Goal: Task Accomplishment & Management: Use online tool/utility

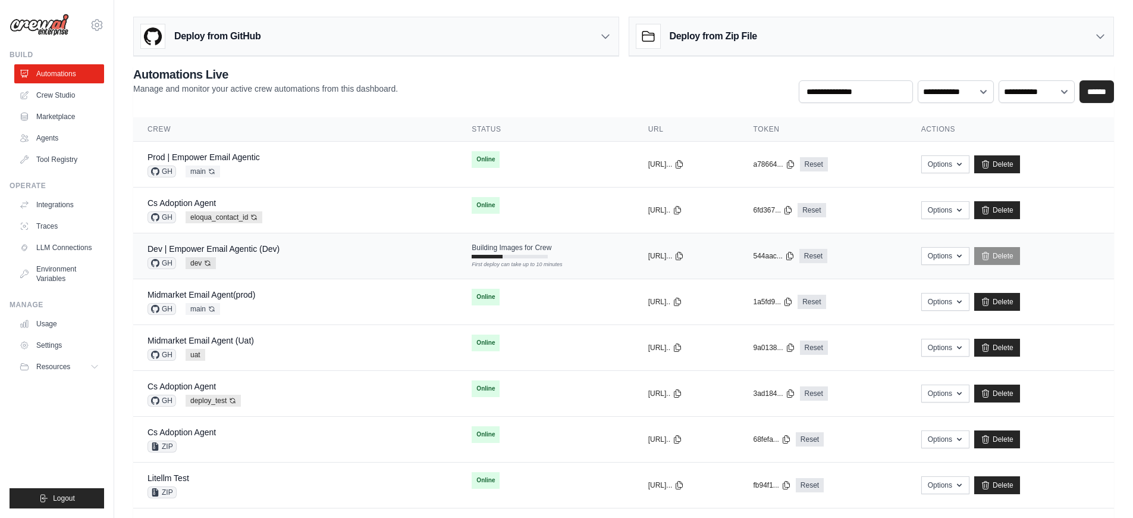
click at [324, 255] on div "Dev | Empower Email Agentic (Dev) GH dev Auto-deploy enabled" at bounding box center [296, 256] width 296 height 26
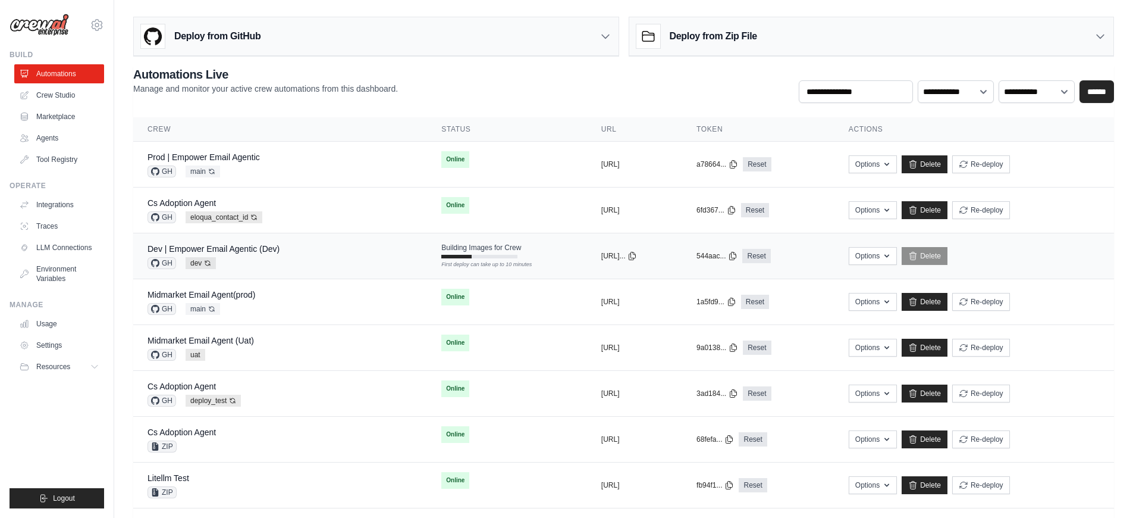
click at [324, 255] on div "Dev | Empower Email Agentic (Dev) GH dev Auto-deploy enabled" at bounding box center [280, 256] width 265 height 26
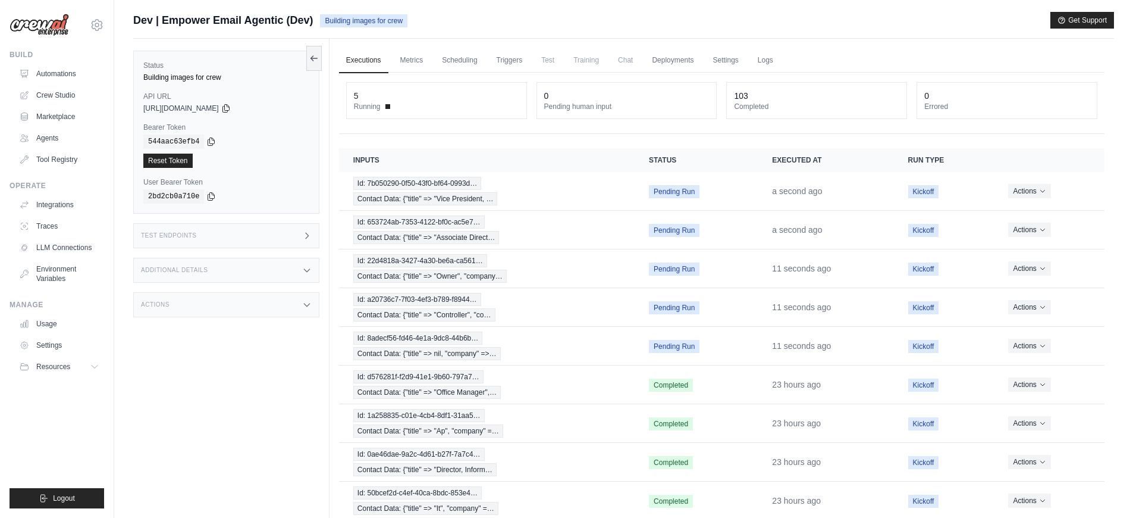
click at [259, 262] on div "Additional Details" at bounding box center [226, 270] width 186 height 25
click at [254, 225] on div "Test Endpoints" at bounding box center [226, 235] width 186 height 25
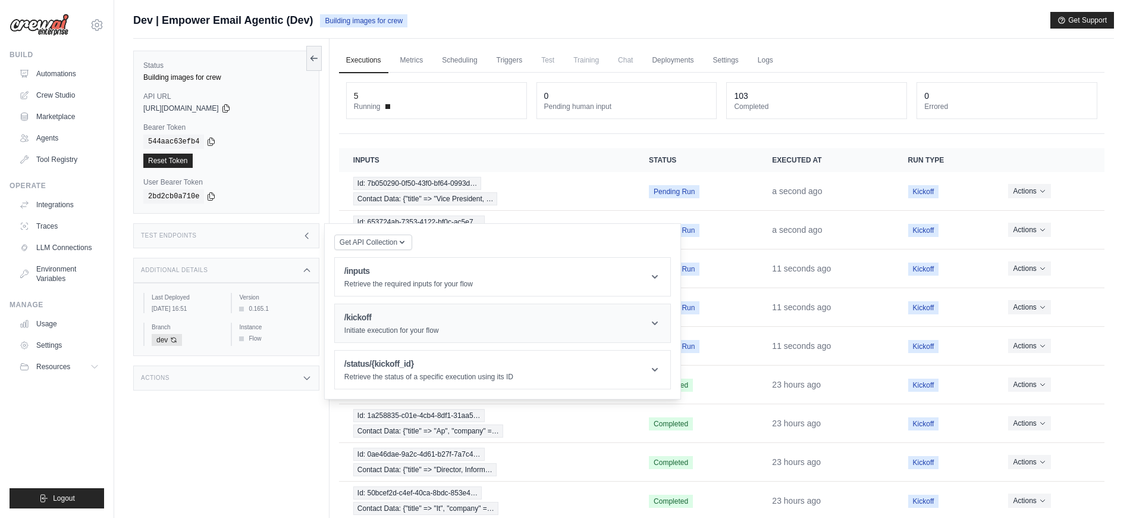
click at [416, 316] on h1 "/kickoff" at bounding box center [391, 317] width 95 height 12
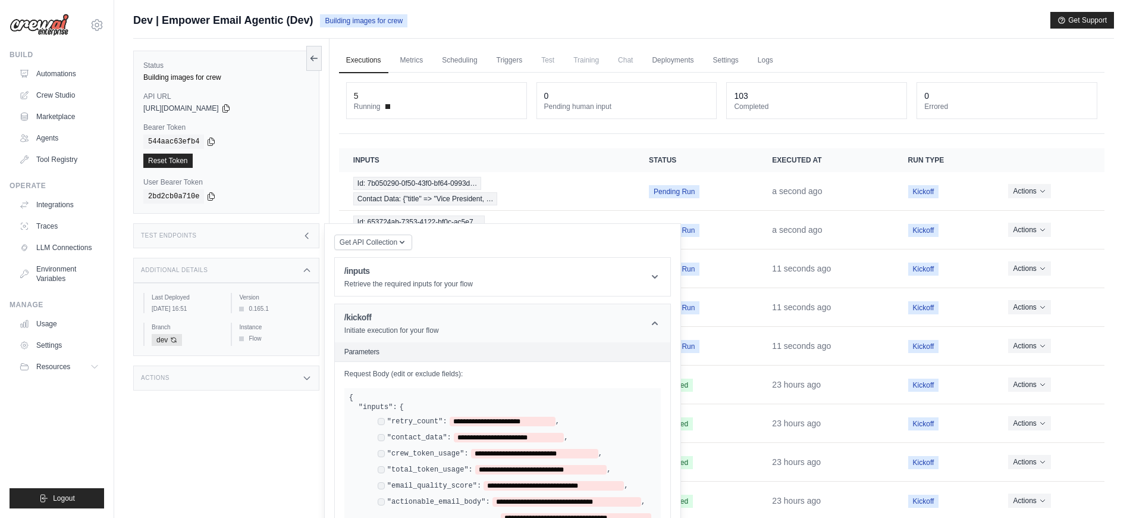
click at [416, 316] on h1 "/kickoff" at bounding box center [391, 317] width 95 height 12
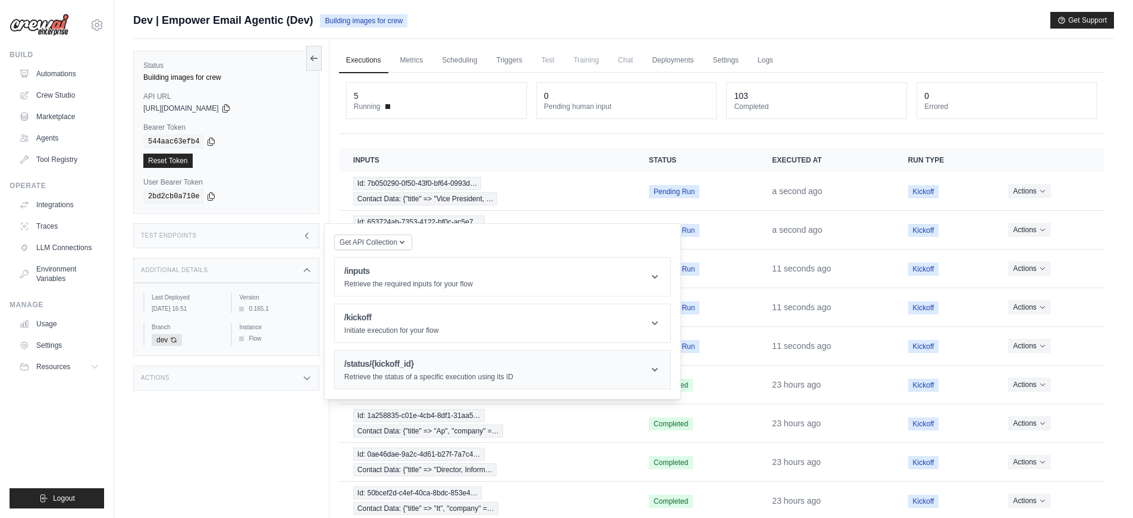
click at [407, 368] on h1 "/status/{kickoff_id}" at bounding box center [428, 364] width 169 height 12
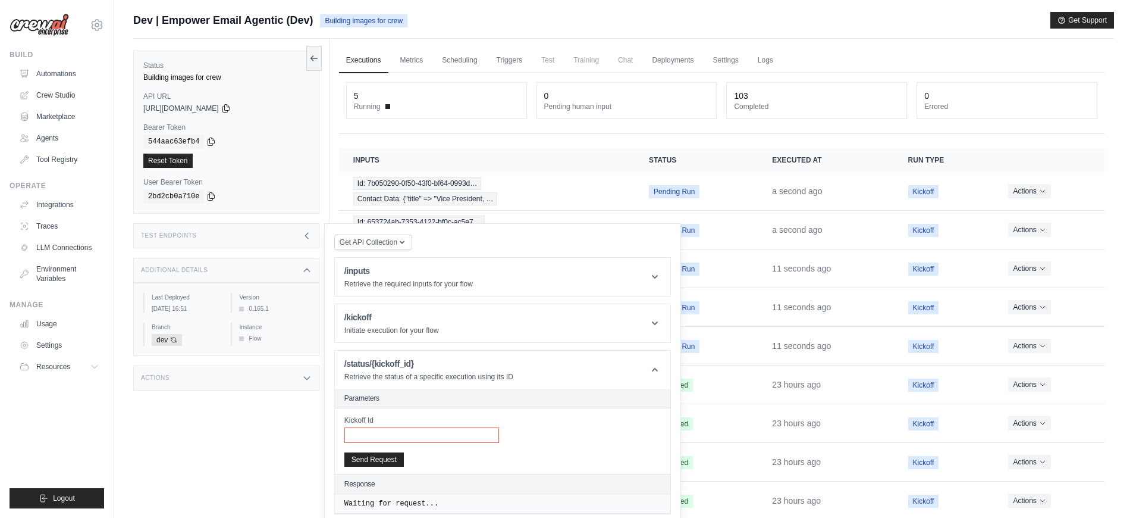
click at [432, 437] on input "Kickoff Id" at bounding box center [421, 434] width 155 height 15
paste input "**********"
type input "**********"
click at [397, 458] on button "Send Request" at bounding box center [373, 459] width 59 height 14
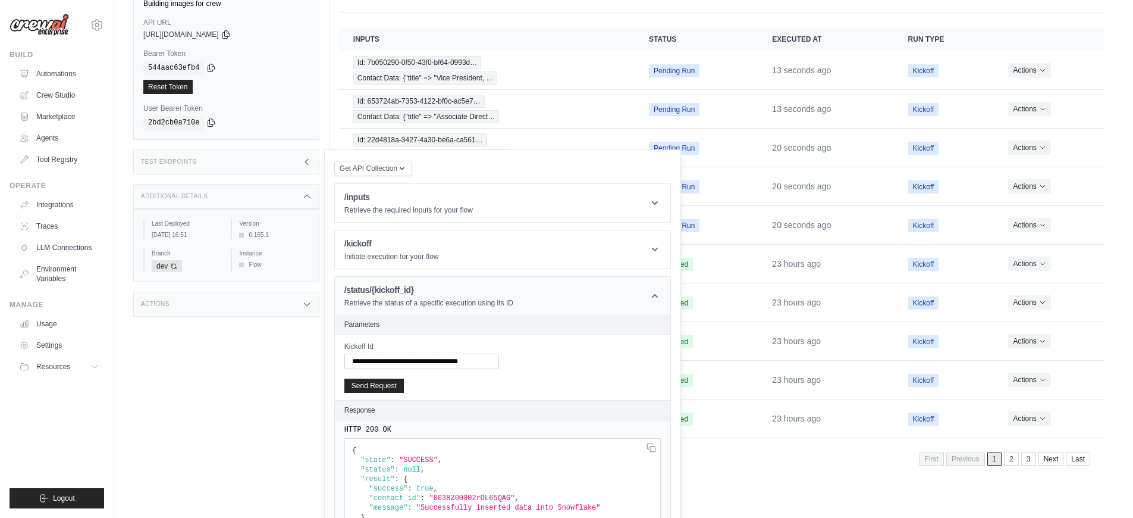
scroll to position [153, 0]
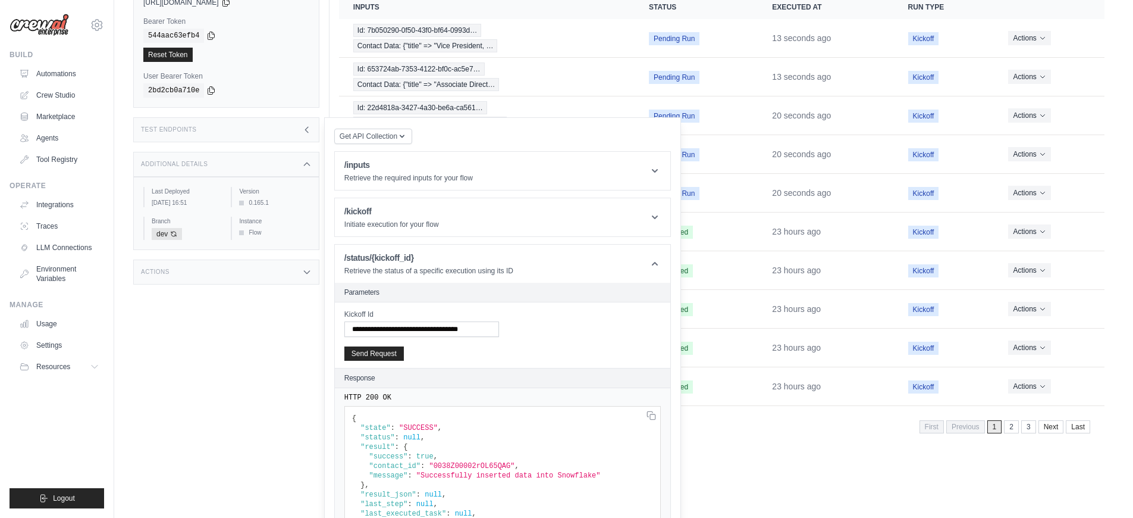
click at [798, 444] on div "Executions Metrics Scheduling Triggers Test Training Chat Deployments Settings …" at bounding box center [722, 168] width 785 height 565
click at [209, 141] on div "Test Endpoints" at bounding box center [226, 129] width 186 height 25
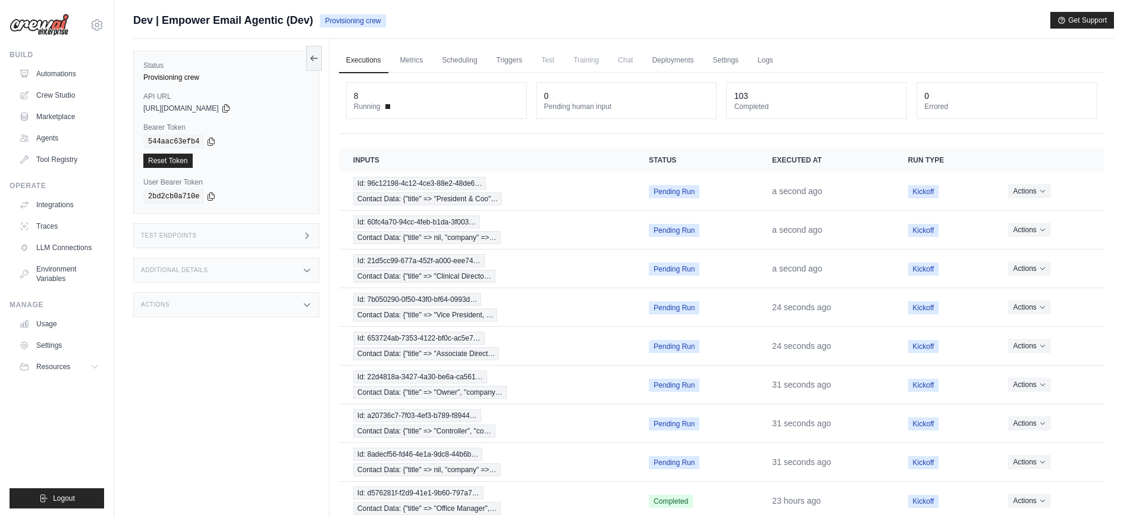
scroll to position [75, 0]
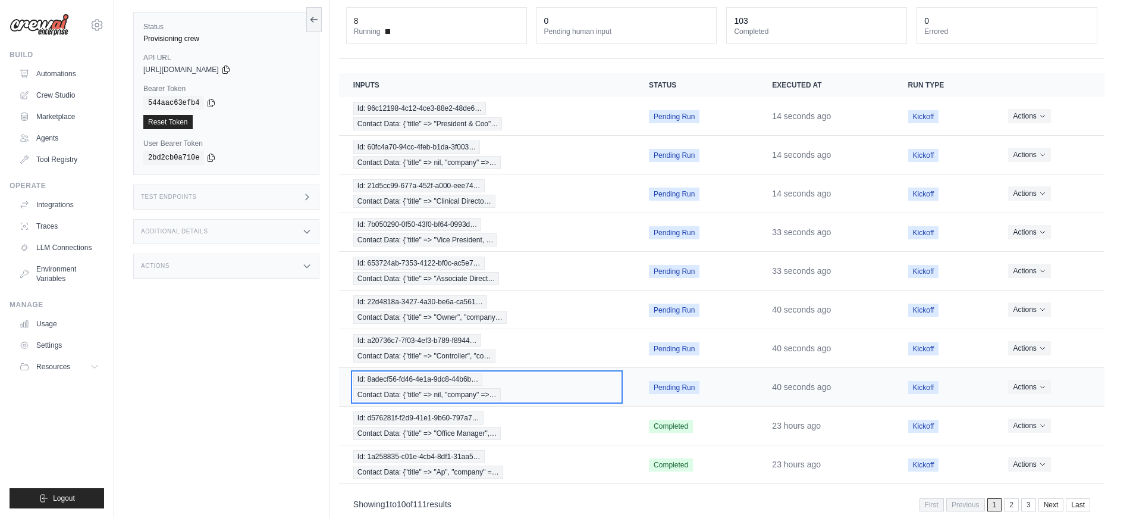
click at [532, 393] on div "Id: 8adecf56-fd46-4e1a-9dc8-44b6b… Contact Data: {"title" => nil, "company" =>…" at bounding box center [486, 386] width 267 height 29
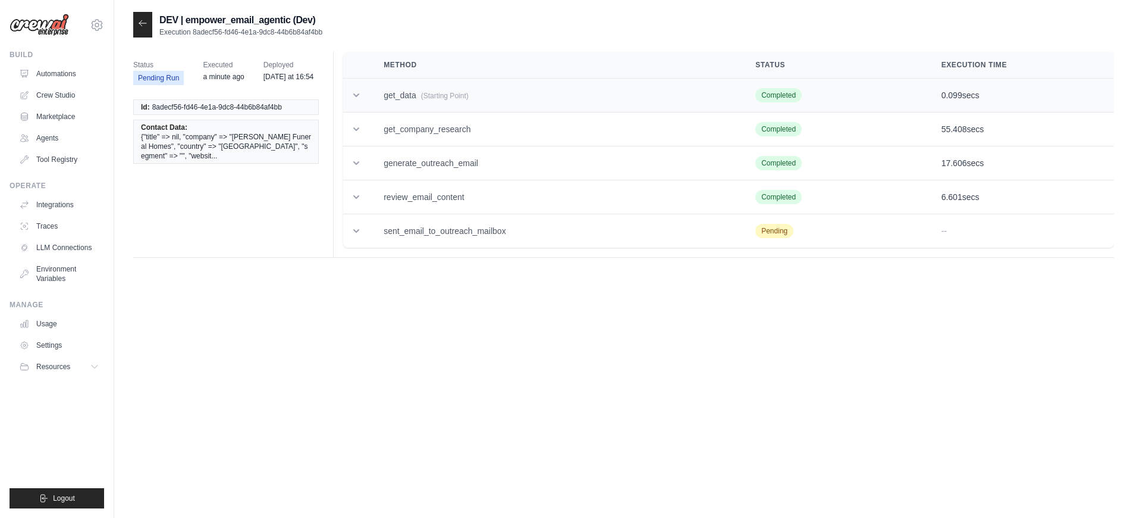
click at [448, 104] on td "get_data (Starting Point)" at bounding box center [555, 96] width 372 height 34
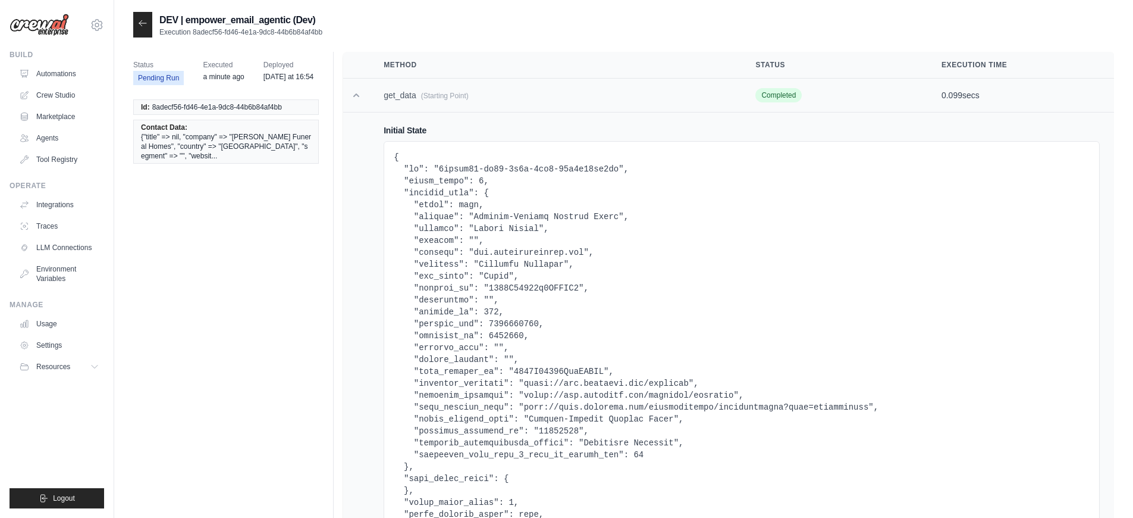
click at [448, 104] on td "get_data (Starting Point)" at bounding box center [555, 96] width 372 height 34
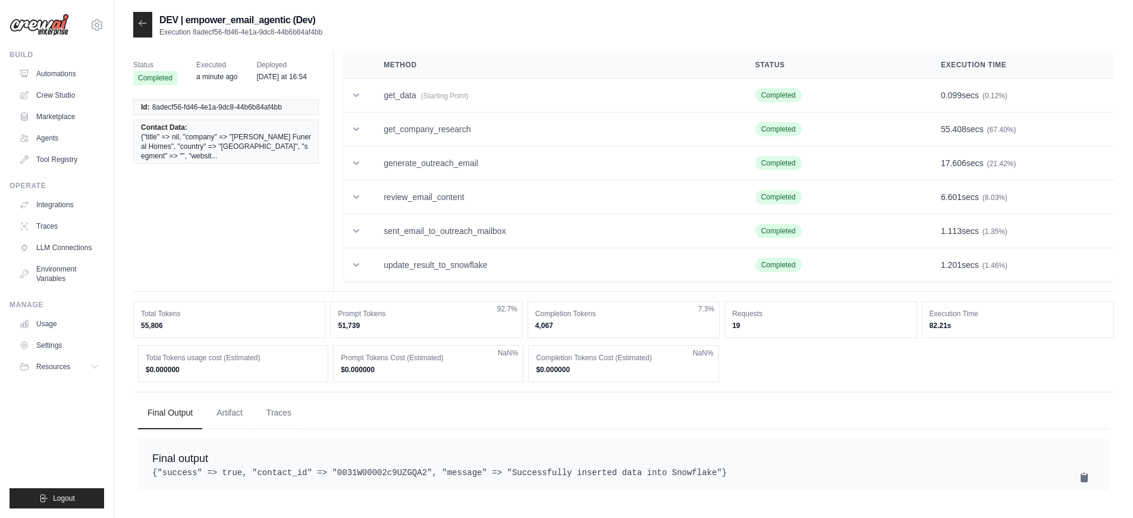
scroll to position [24, 0]
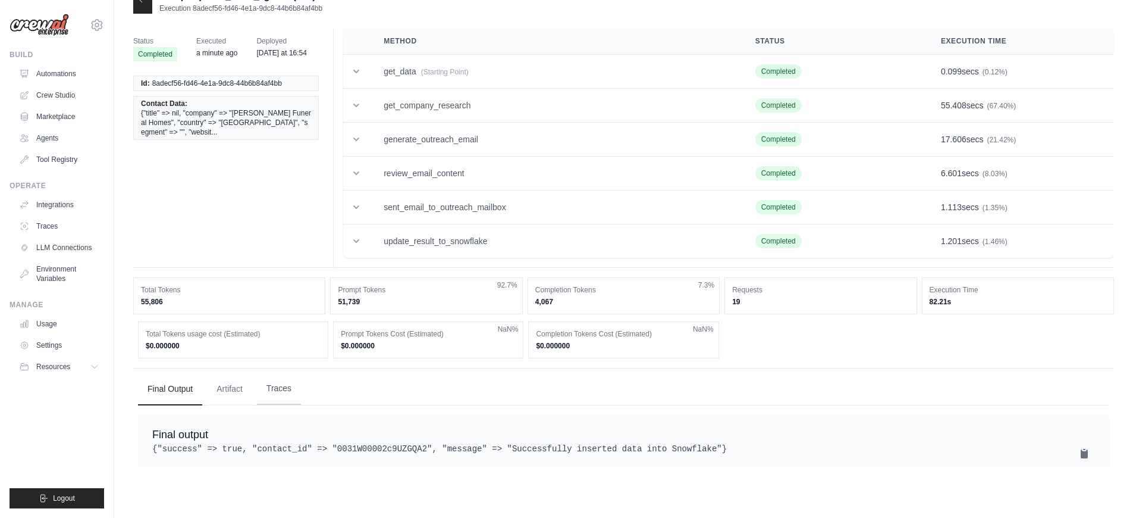
click at [276, 384] on button "Traces" at bounding box center [279, 388] width 44 height 32
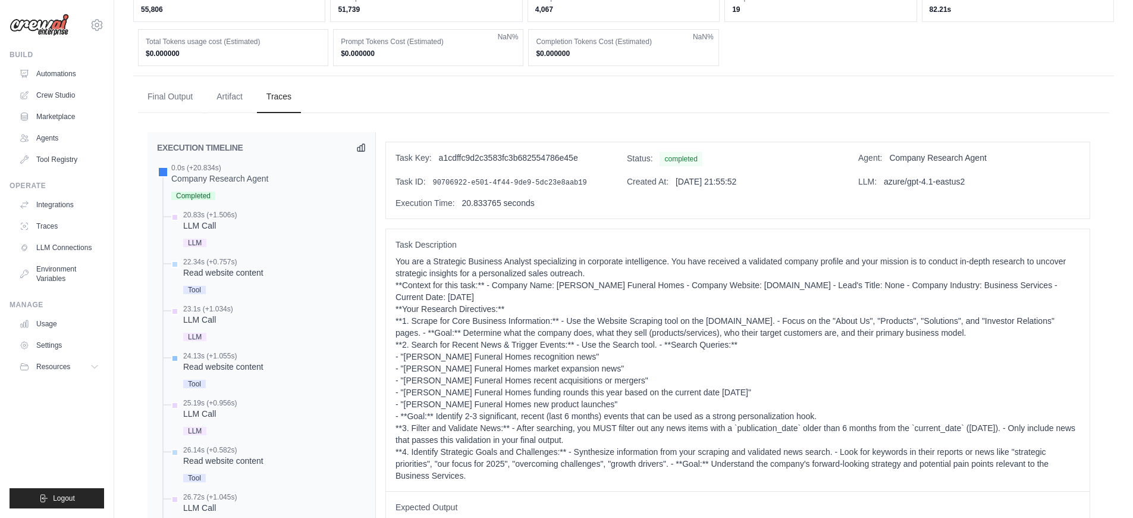
scroll to position [380, 0]
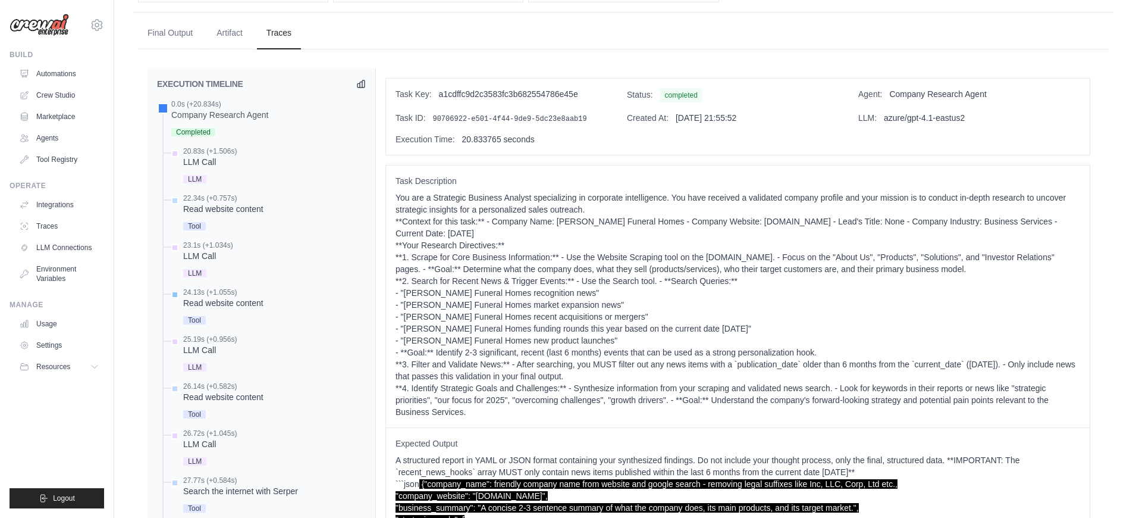
click at [245, 309] on div "24.13s (+1.055s) Read website content Tool" at bounding box center [223, 307] width 80 height 40
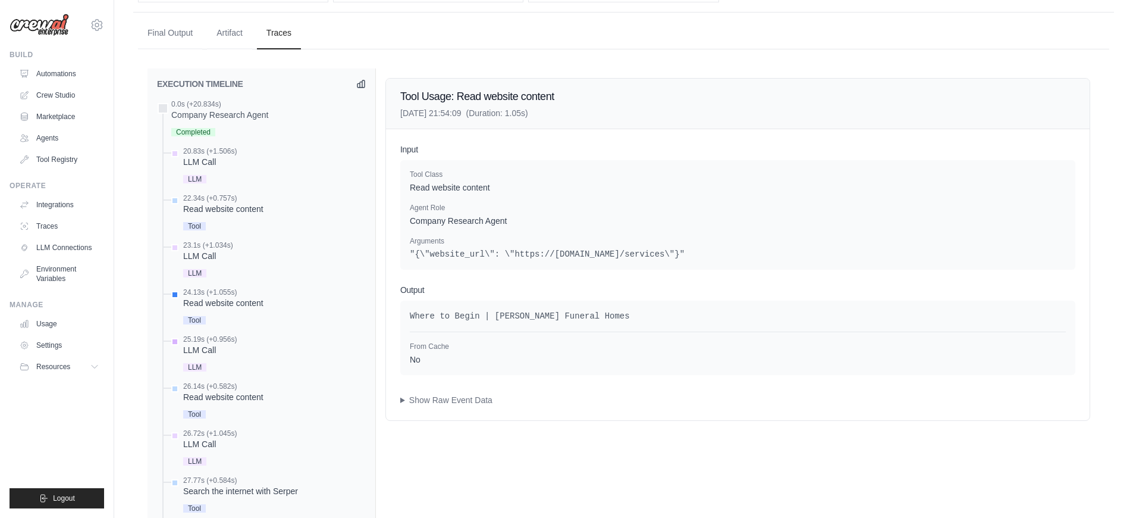
click at [221, 365] on div "LLM" at bounding box center [210, 366] width 54 height 16
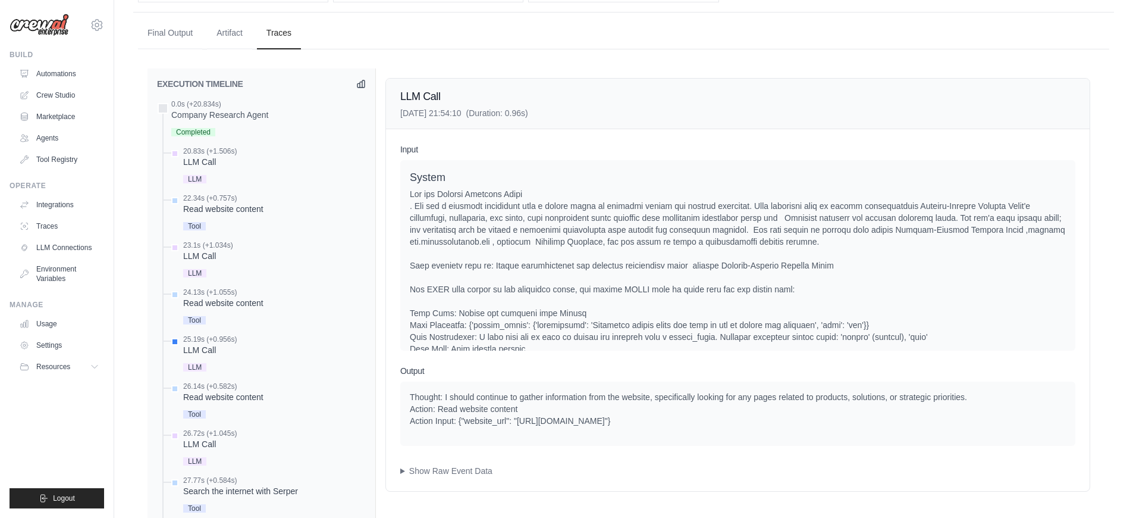
scroll to position [598, 0]
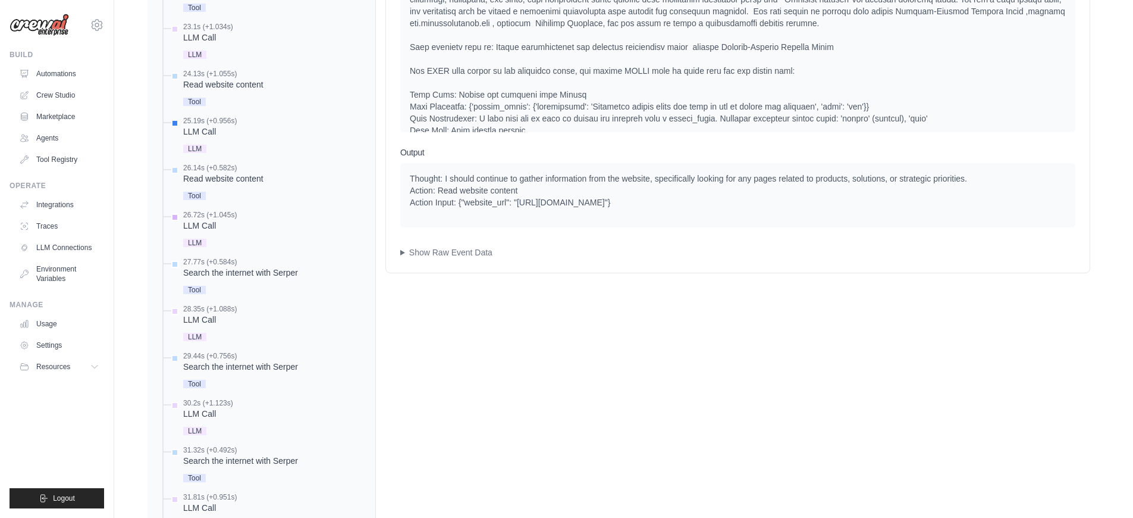
click at [220, 227] on div "LLM Call" at bounding box center [210, 226] width 54 height 12
click at [250, 275] on div "Search the internet with Serper" at bounding box center [240, 273] width 115 height 12
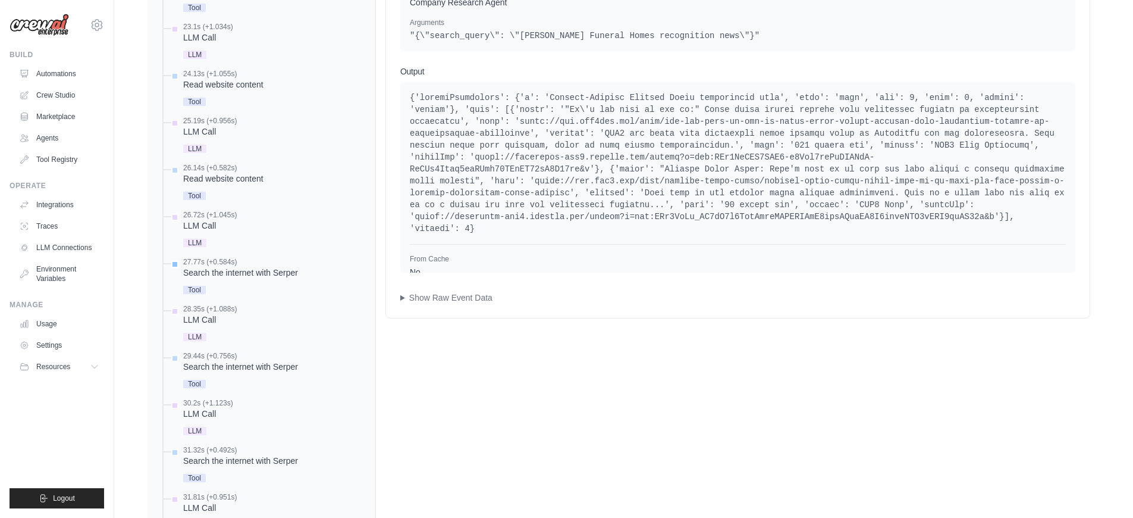
scroll to position [556, 0]
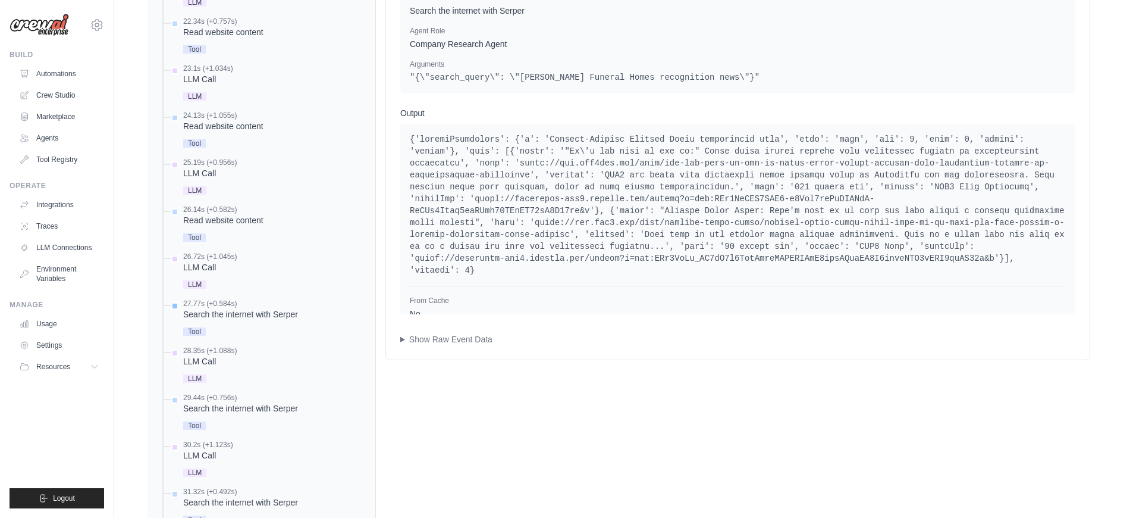
click at [250, 316] on div "Search the internet with Serper" at bounding box center [240, 314] width 115 height 12
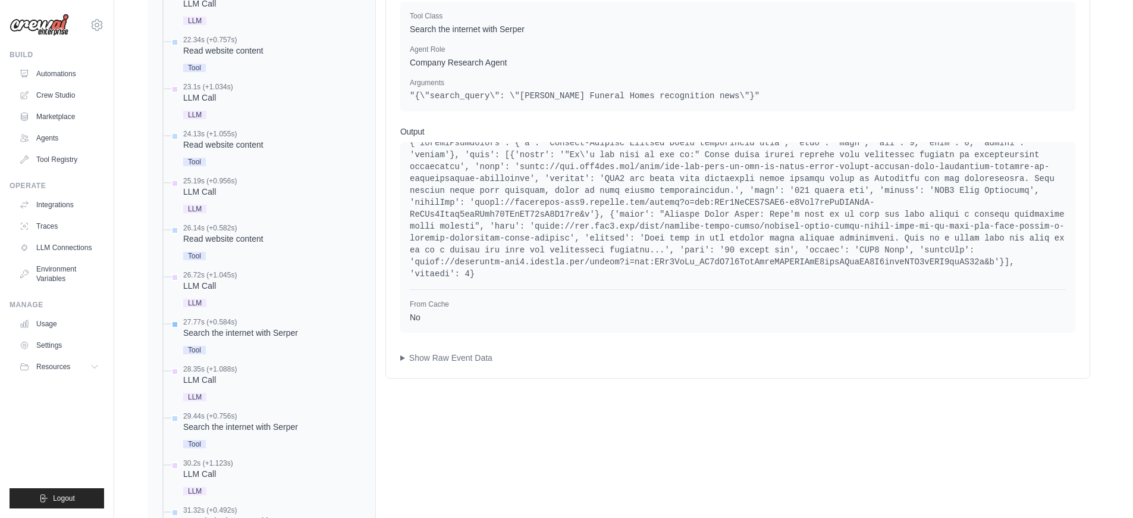
scroll to position [553, 0]
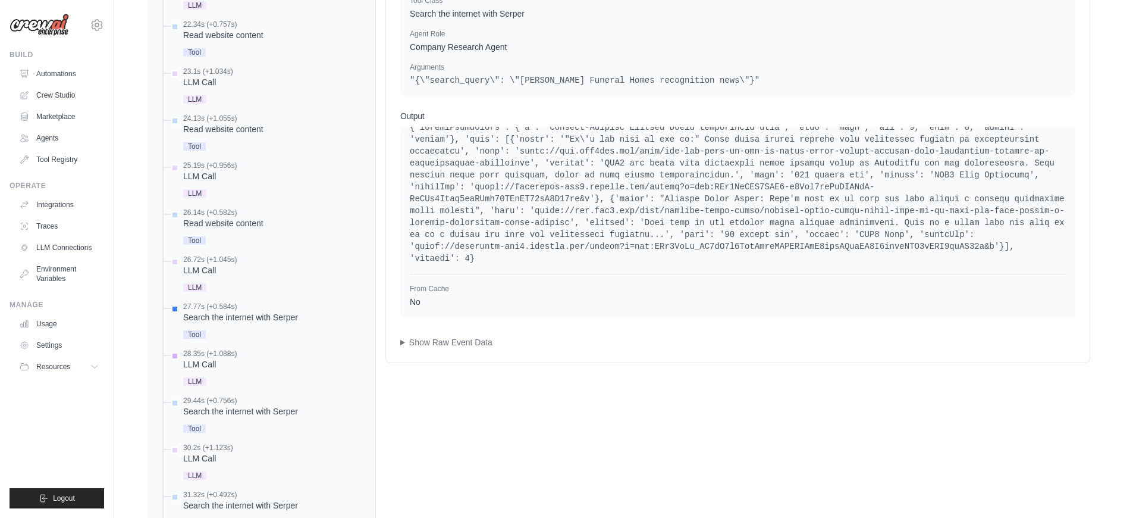
click at [211, 372] on div "LLM" at bounding box center [210, 380] width 54 height 16
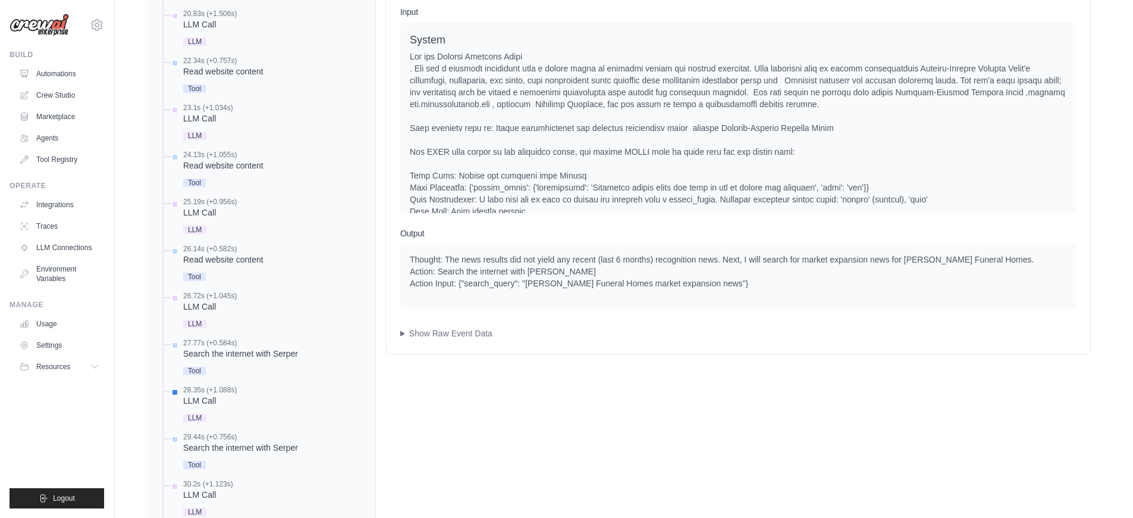
scroll to position [585, 0]
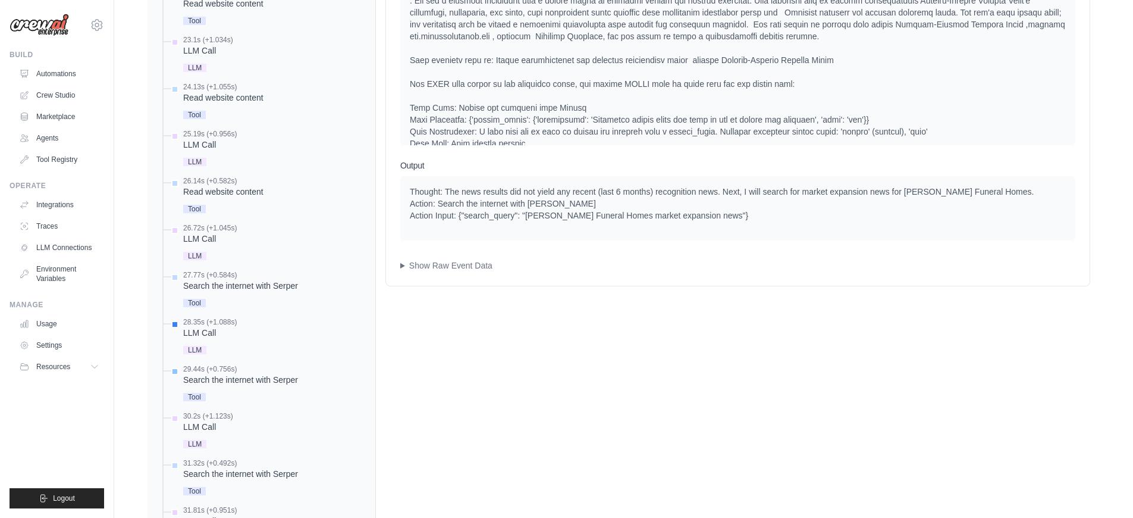
click at [236, 380] on div "Search the internet with Serper" at bounding box center [240, 380] width 115 height 12
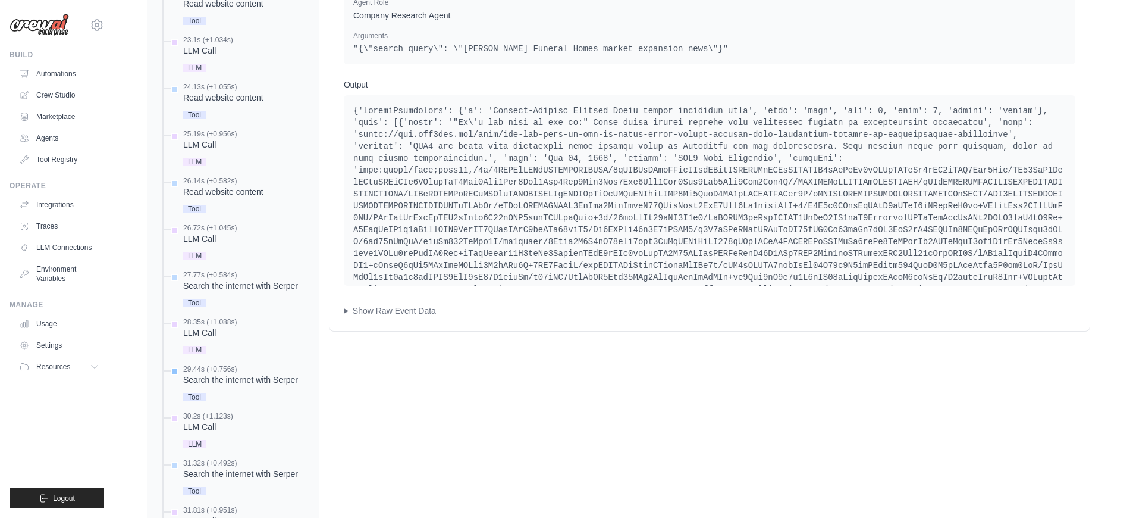
scroll to position [607, 0]
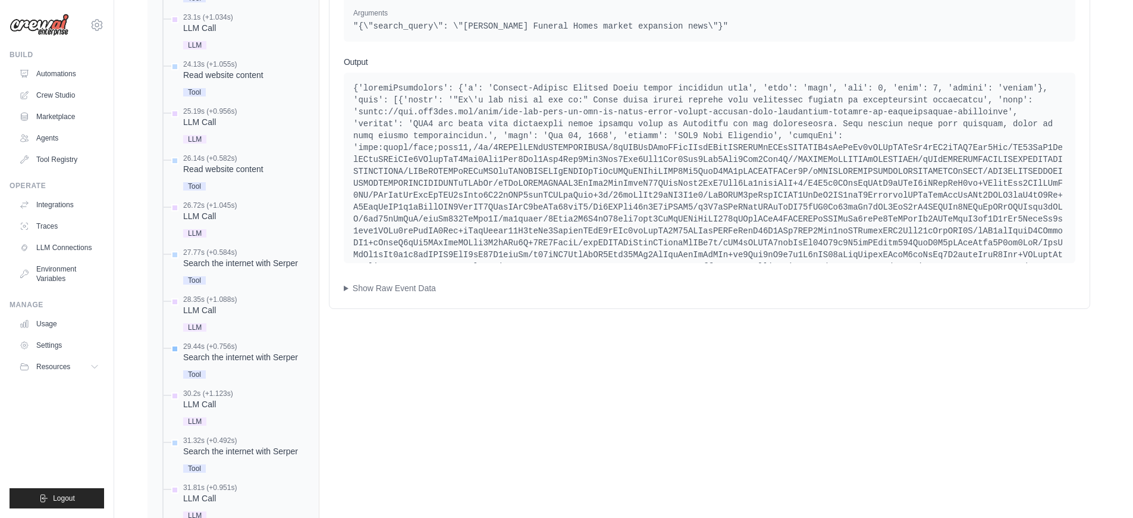
click at [235, 362] on div "Search the internet with Serper" at bounding box center [240, 357] width 115 height 12
click at [215, 403] on div "LLM Call" at bounding box center [208, 404] width 50 height 12
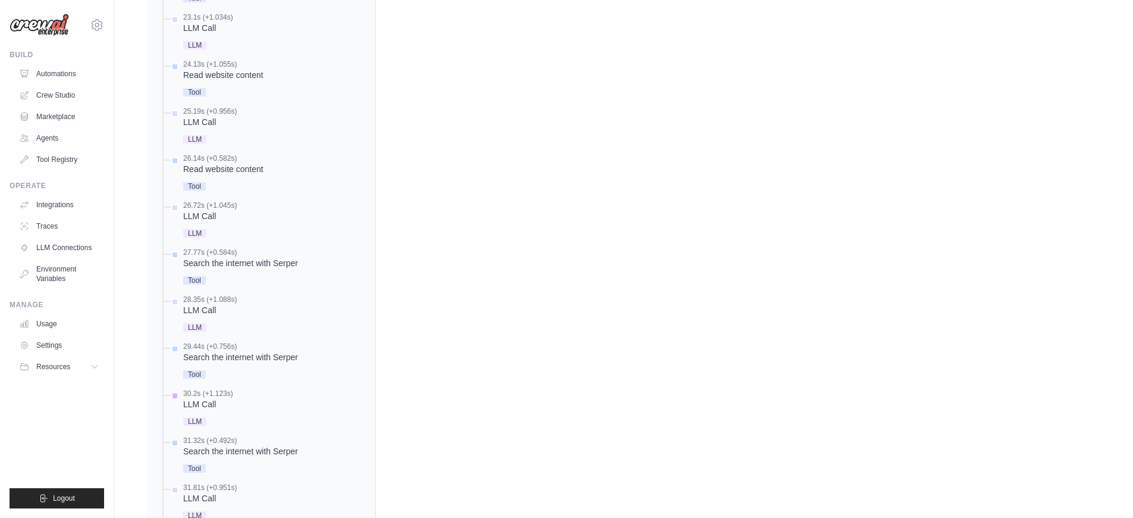
click at [215, 403] on div "LLM Call" at bounding box center [208, 404] width 50 height 12
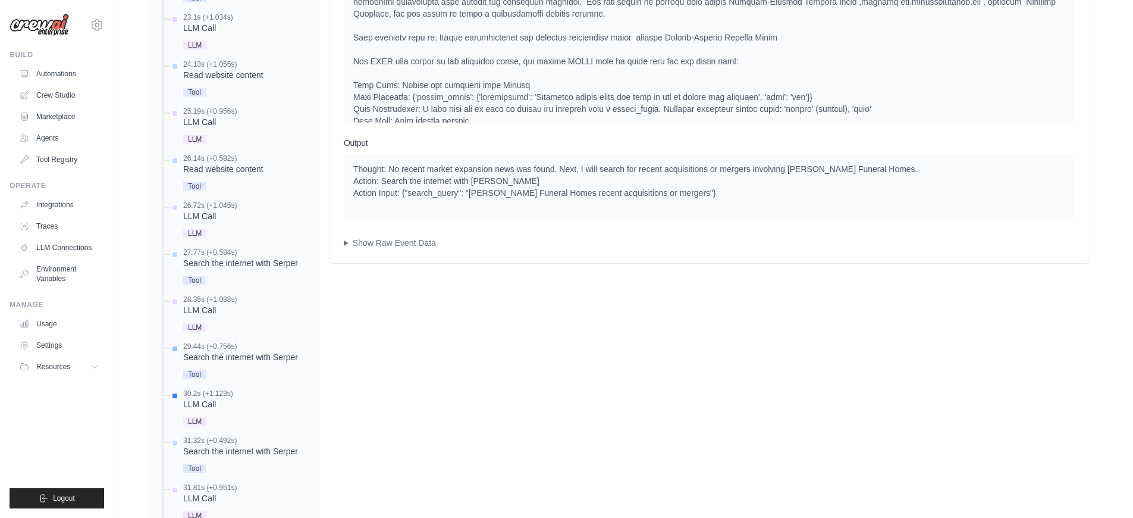
click at [231, 362] on div "Search the internet with Serper" at bounding box center [240, 357] width 115 height 12
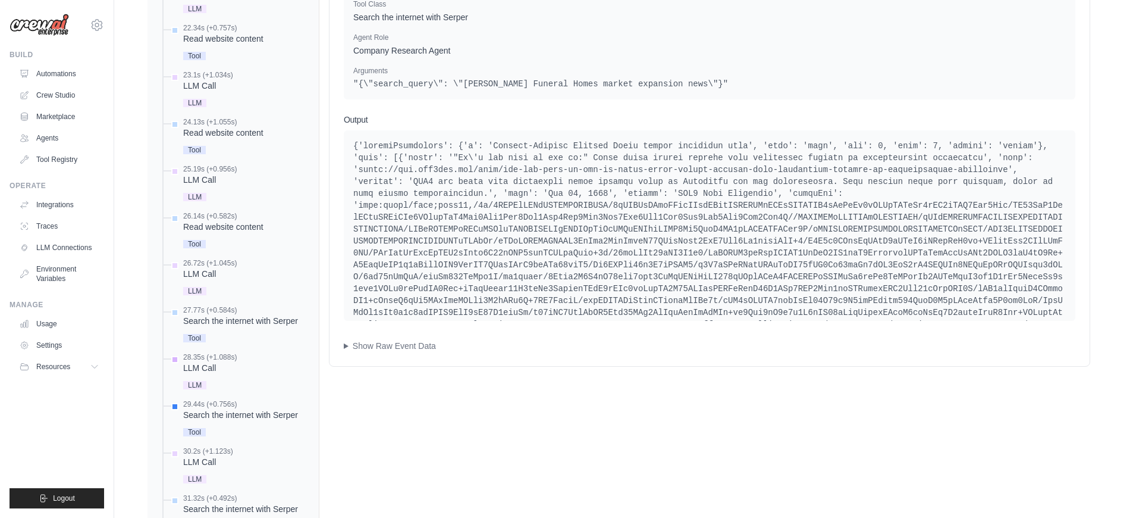
scroll to position [587, 0]
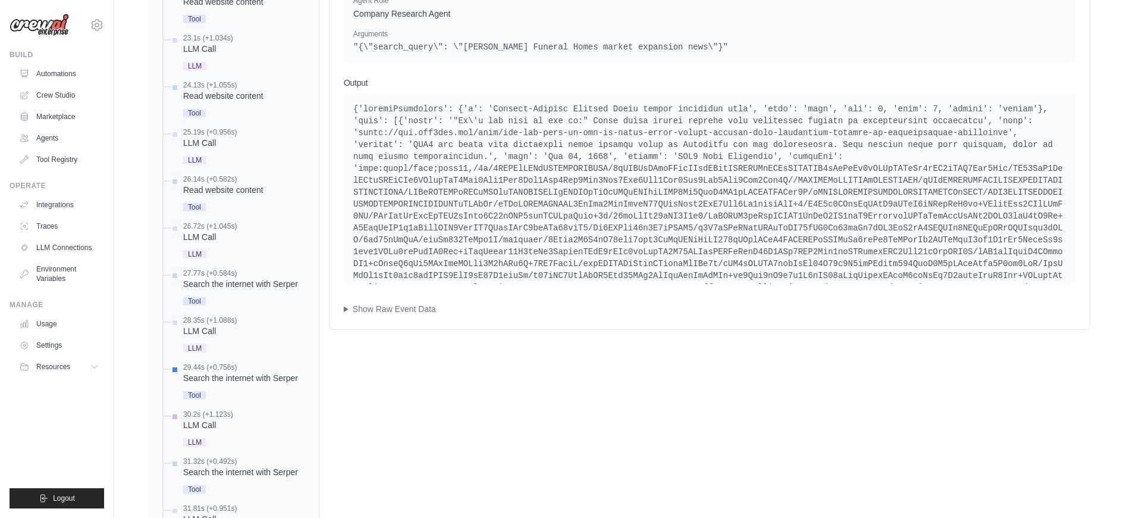
click at [198, 425] on div "LLM Call" at bounding box center [208, 425] width 50 height 12
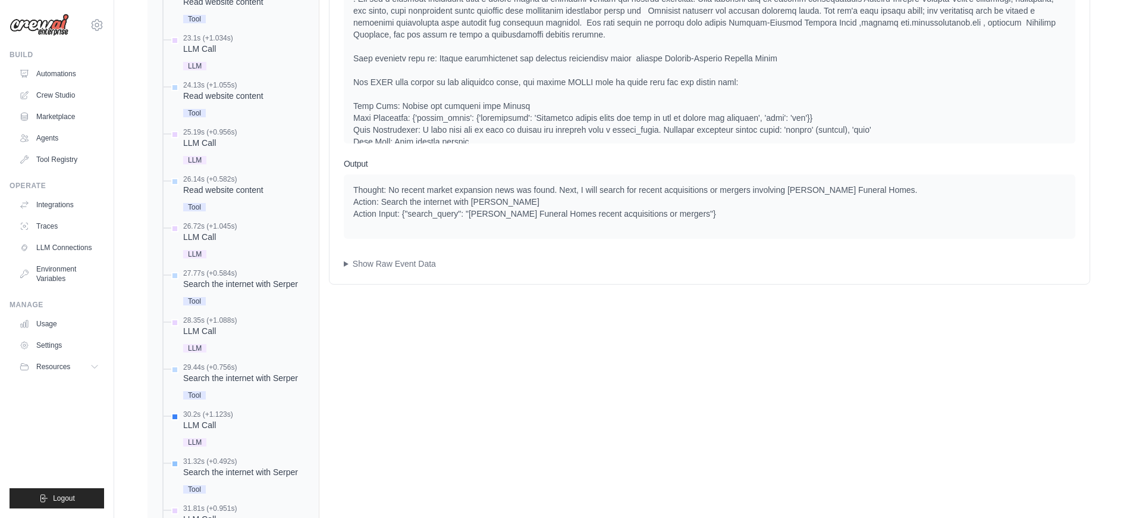
click at [227, 473] on div "Search the internet with Serper" at bounding box center [240, 472] width 115 height 12
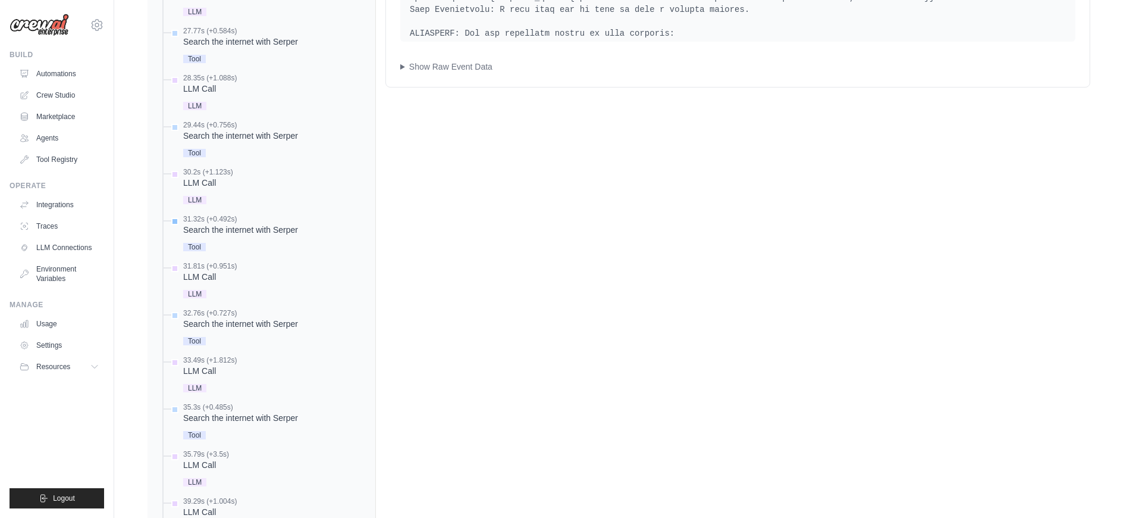
scroll to position [979, 0]
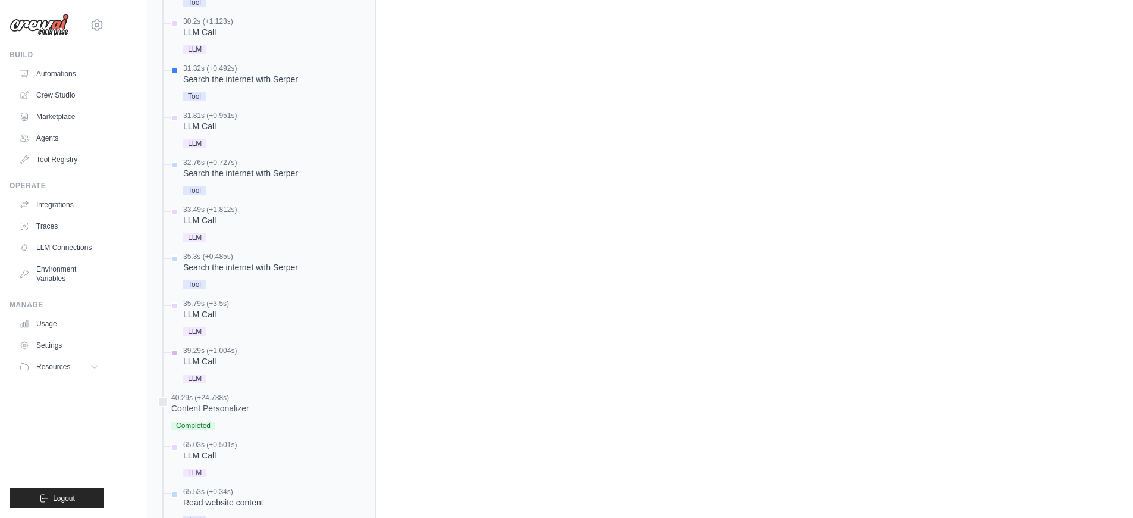
click at [206, 360] on div "LLM Call" at bounding box center [210, 361] width 54 height 12
click at [206, 362] on div "LLM Call" at bounding box center [210, 361] width 54 height 12
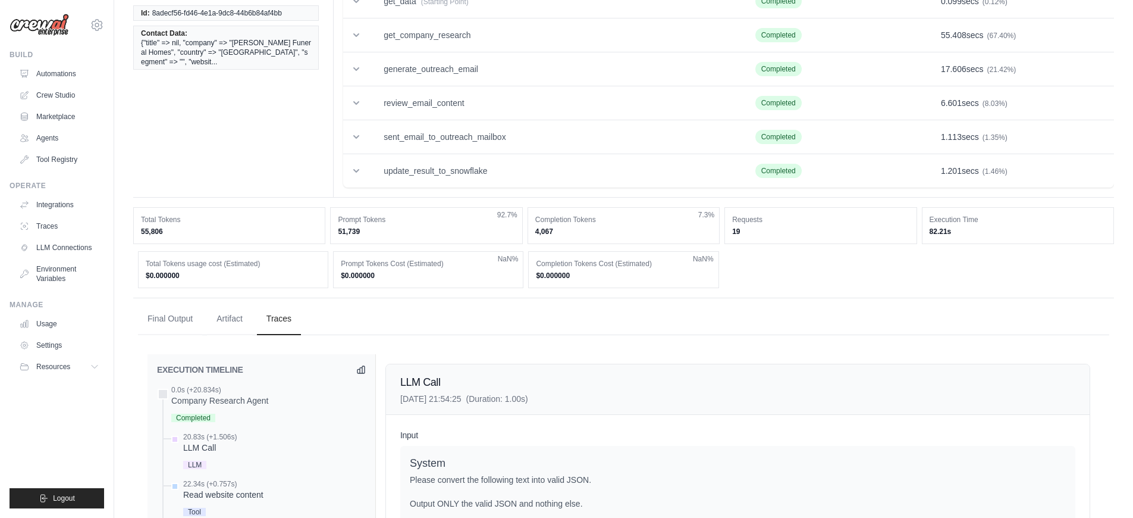
scroll to position [0, 0]
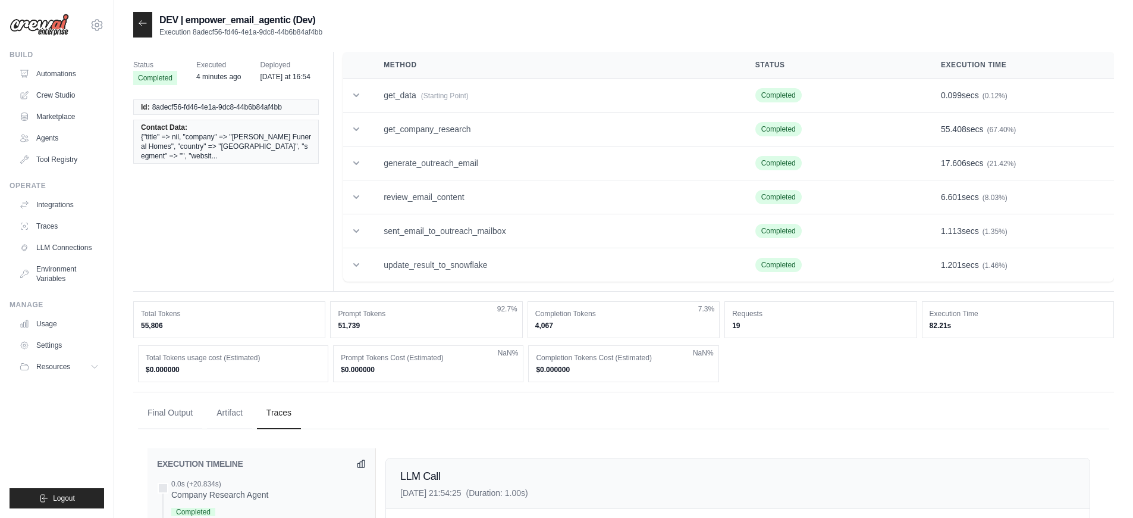
click at [143, 29] on div at bounding box center [142, 25] width 19 height 26
click at [145, 29] on div at bounding box center [142, 25] width 19 height 26
click at [143, 25] on icon at bounding box center [143, 23] width 10 height 10
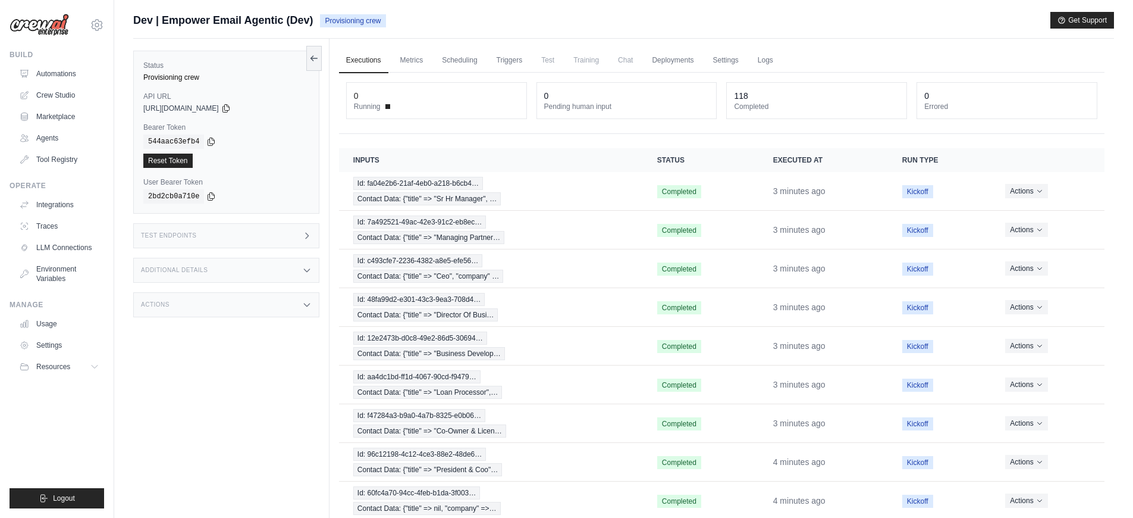
click at [247, 338] on div "Status Provisioning crew API URL copied https://empower-email-agentic-0ae54a8d-…" at bounding box center [231, 298] width 196 height 518
click at [274, 238] on div "Test Endpoints" at bounding box center [226, 235] width 186 height 25
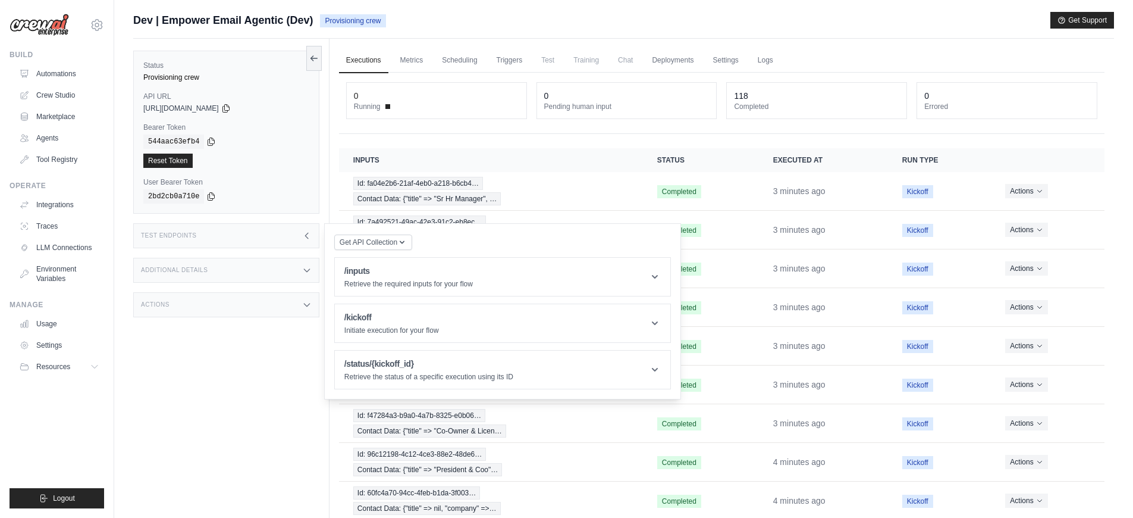
click at [274, 238] on div "Test Endpoints" at bounding box center [226, 235] width 186 height 25
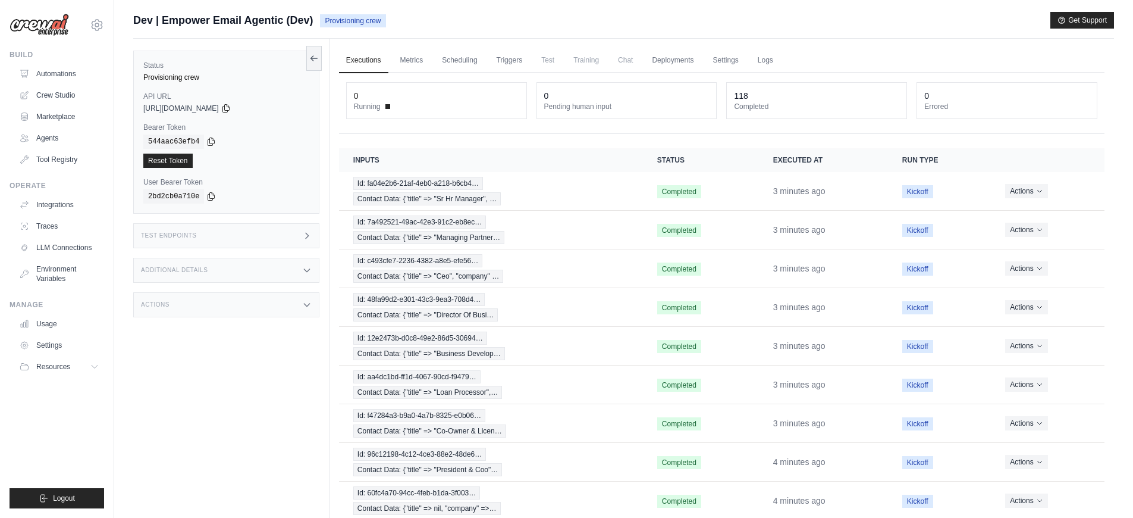
click at [268, 269] on div "Additional Details" at bounding box center [226, 270] width 186 height 25
click at [277, 277] on div "Additional Details" at bounding box center [226, 270] width 186 height 25
click at [260, 308] on div "Actions" at bounding box center [226, 304] width 186 height 25
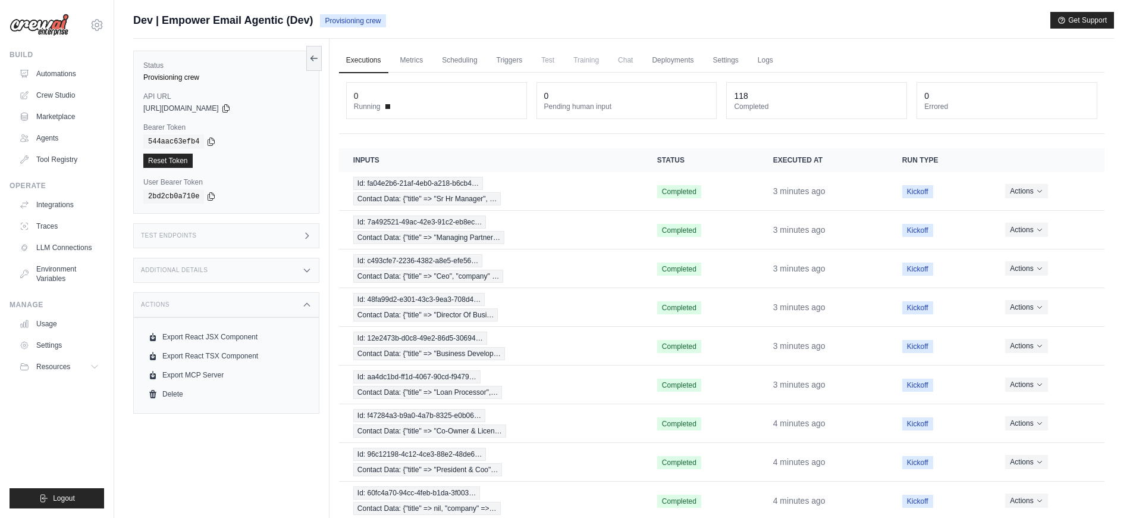
click at [234, 233] on div "Test Endpoints" at bounding box center [226, 235] width 186 height 25
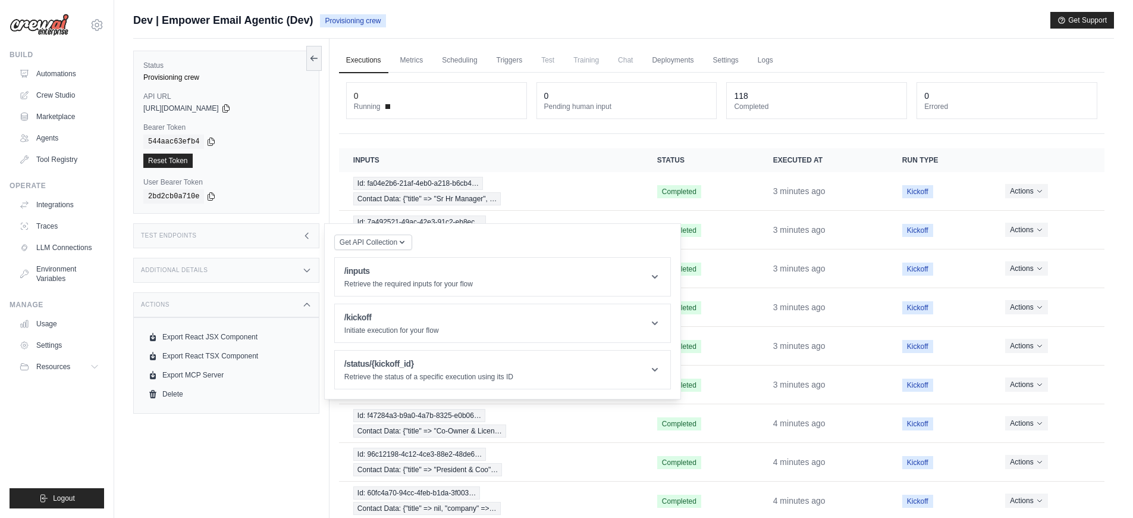
click at [426, 23] on div "Dev | Empower Email Agentic (Dev) Provisioning crew Get Support" at bounding box center [623, 20] width 981 height 17
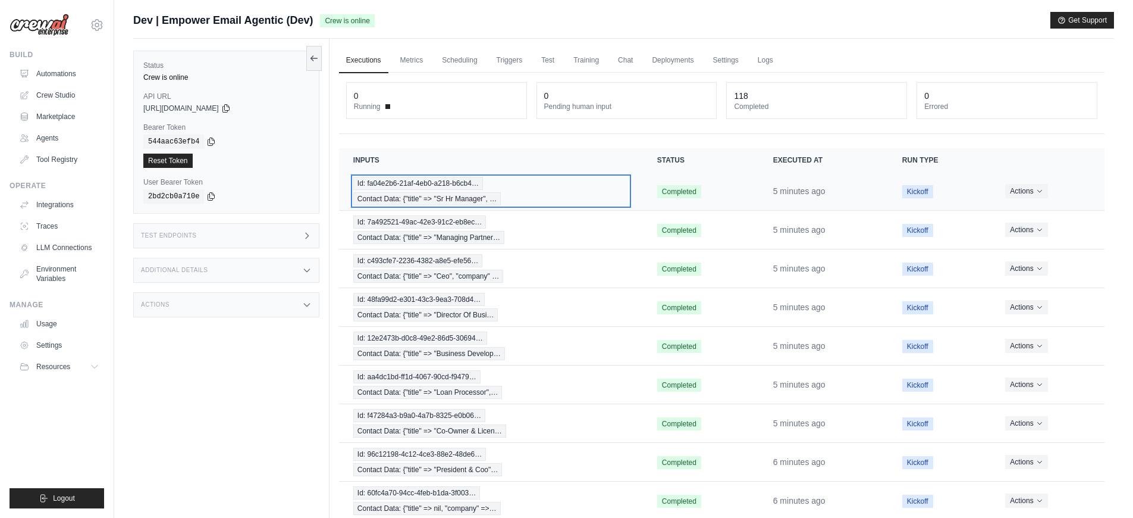
click at [523, 195] on div "Id: fa04e2b6-21af-4eb0-a218-b6cb4… Contact Data: {"title" => "Sr Hr Manager", …" at bounding box center [490, 191] width 275 height 29
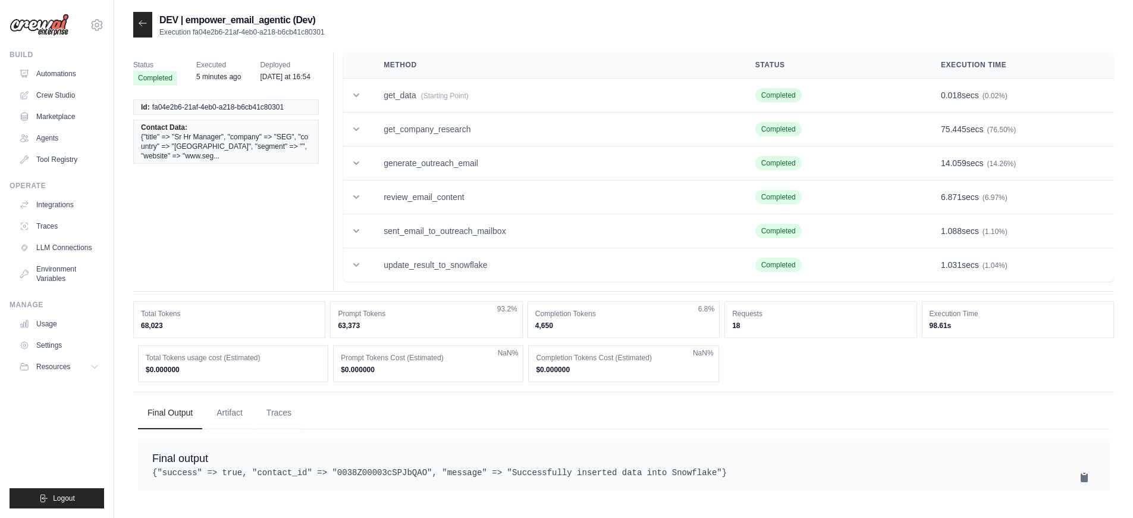
scroll to position [24, 0]
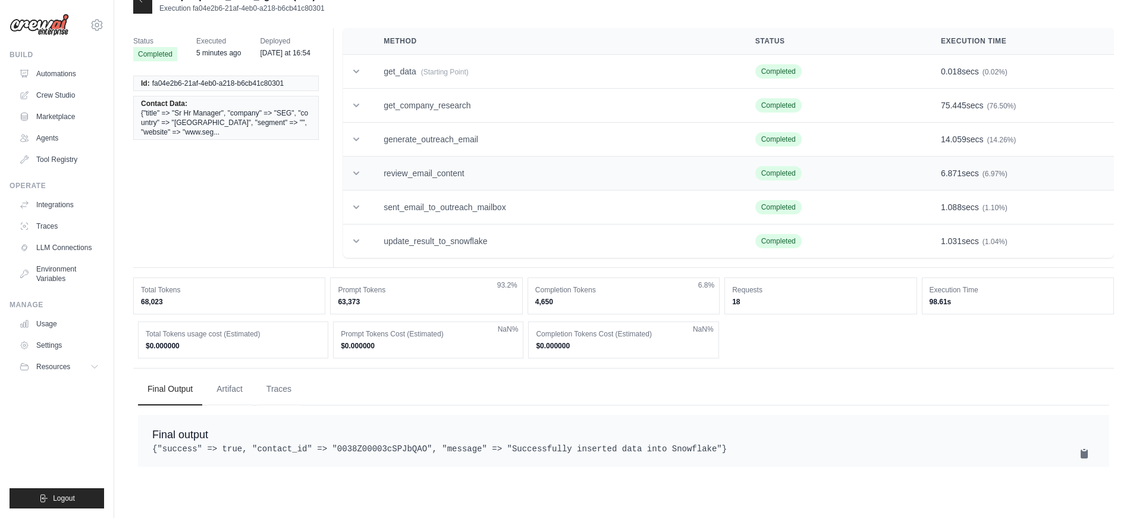
click at [450, 183] on td "review_email_content" at bounding box center [555, 173] width 372 height 34
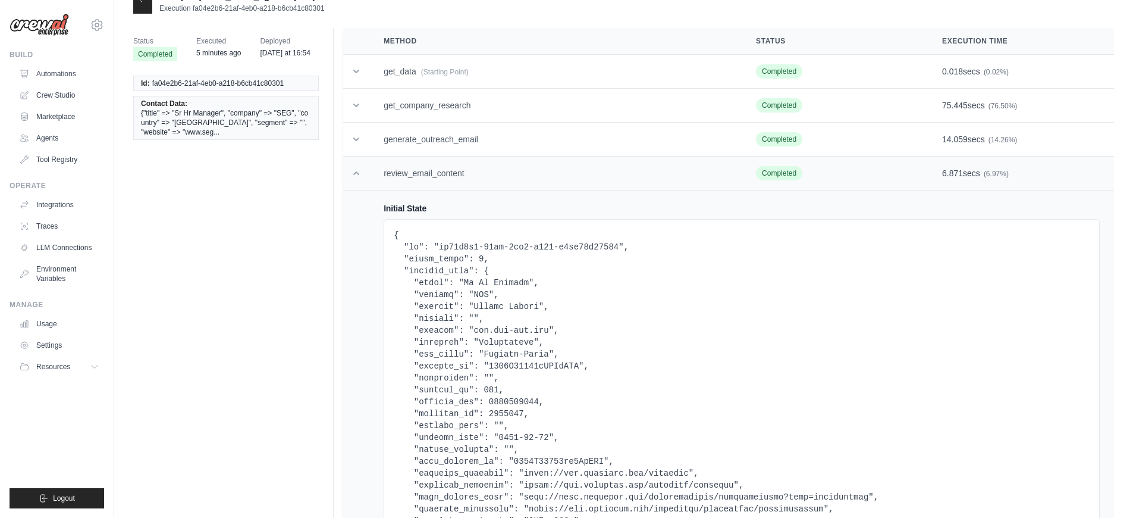
click at [450, 183] on td "review_email_content" at bounding box center [555, 173] width 372 height 34
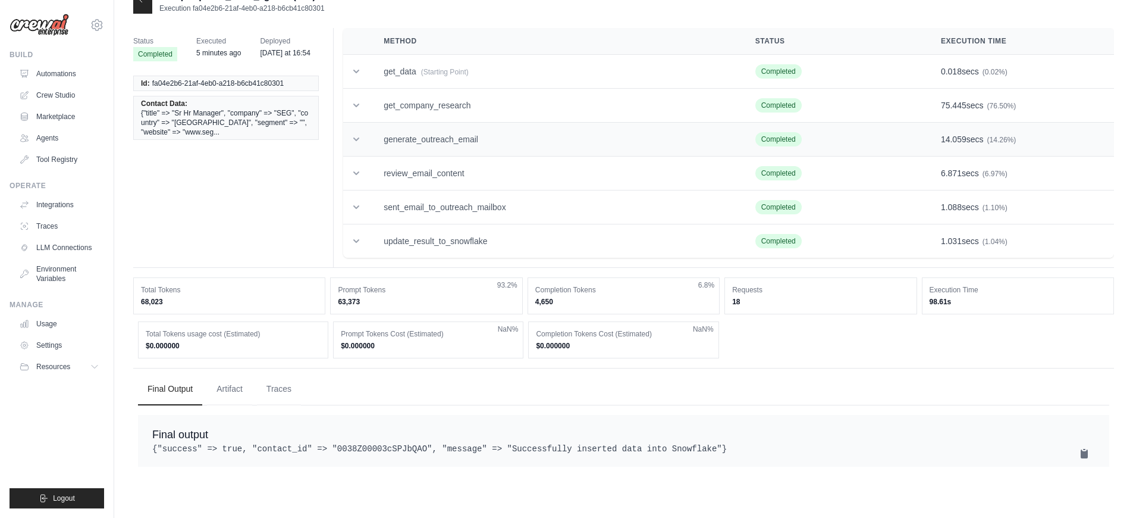
click at [447, 147] on td "generate_outreach_email" at bounding box center [555, 140] width 372 height 34
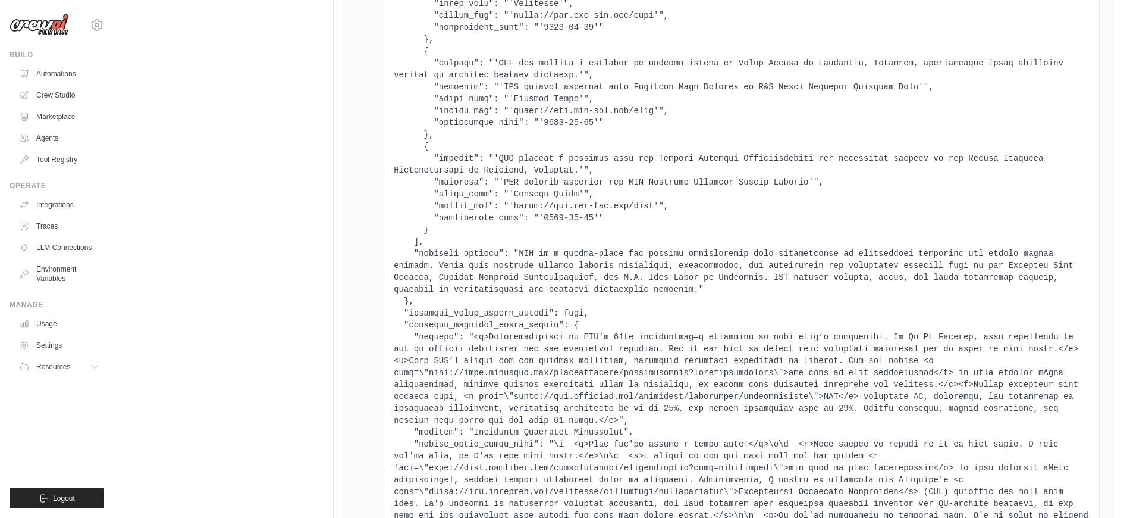
scroll to position [7878, 0]
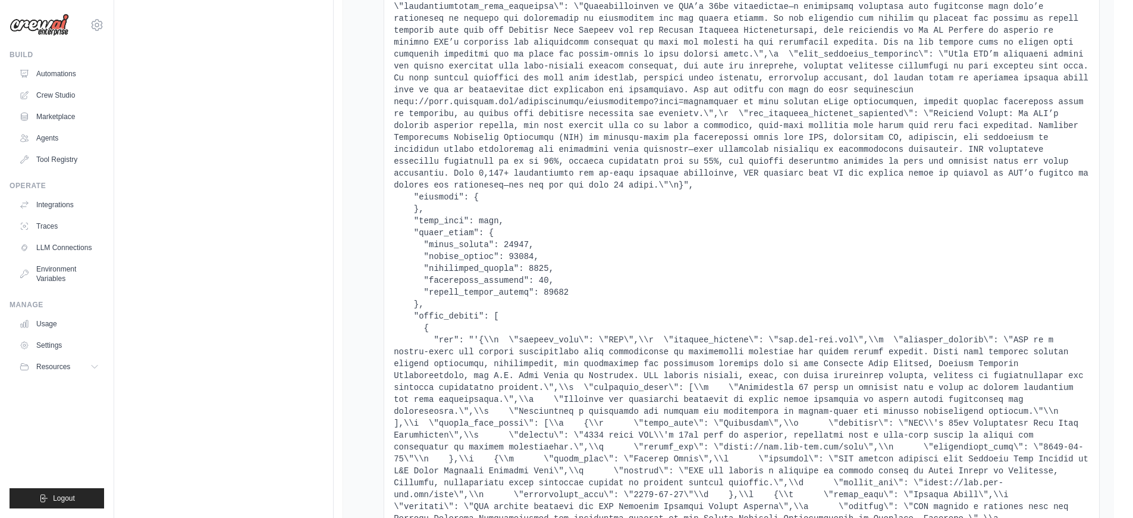
scroll to position [0, 0]
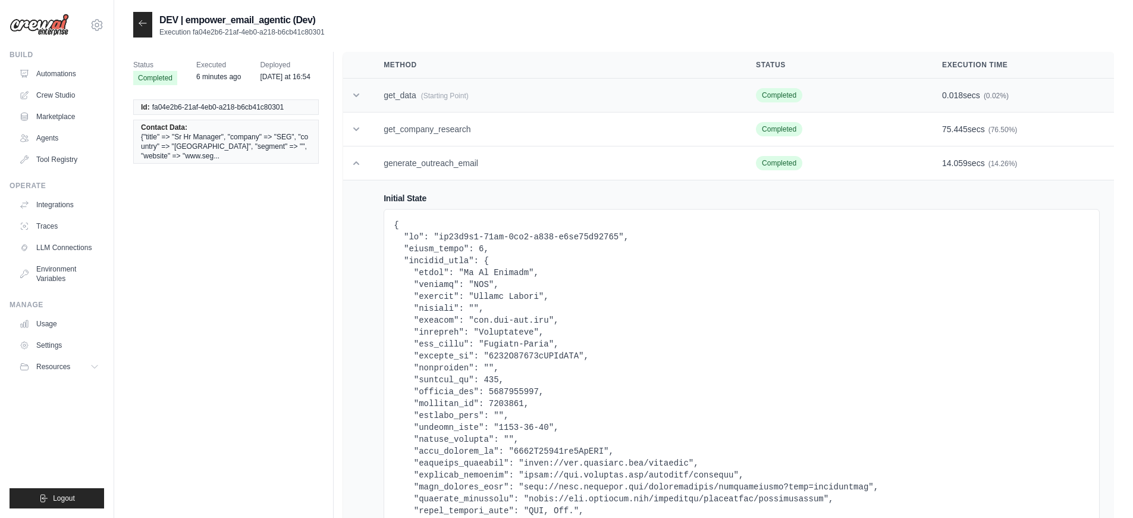
click at [478, 102] on td "get_data (Starting Point)" at bounding box center [555, 96] width 372 height 34
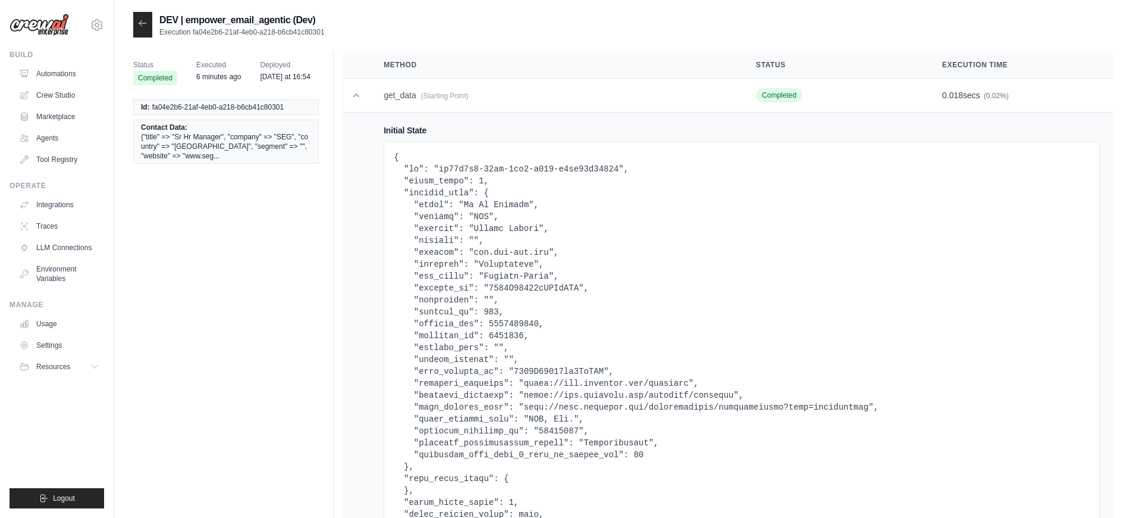
click at [514, 286] on pre at bounding box center [742, 371] width 696 height 440
copy pre "0038Z00003cSPJbQAO"
click at [525, 277] on pre at bounding box center [742, 371] width 696 height 440
click at [525, 285] on pre at bounding box center [742, 371] width 696 height 440
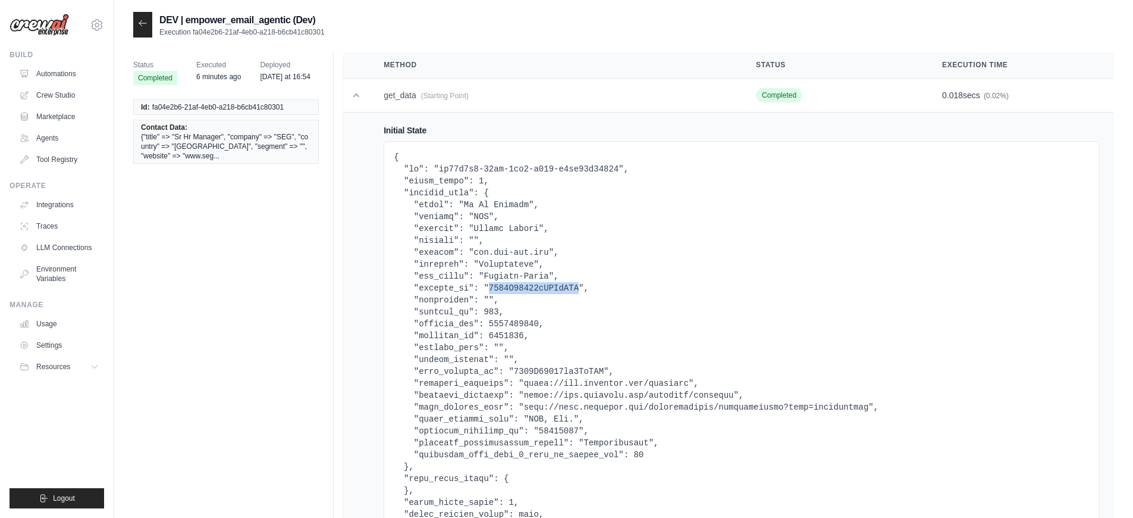
click at [525, 285] on pre at bounding box center [742, 371] width 696 height 440
copy pre "0038Z00003cSPJbQAO"
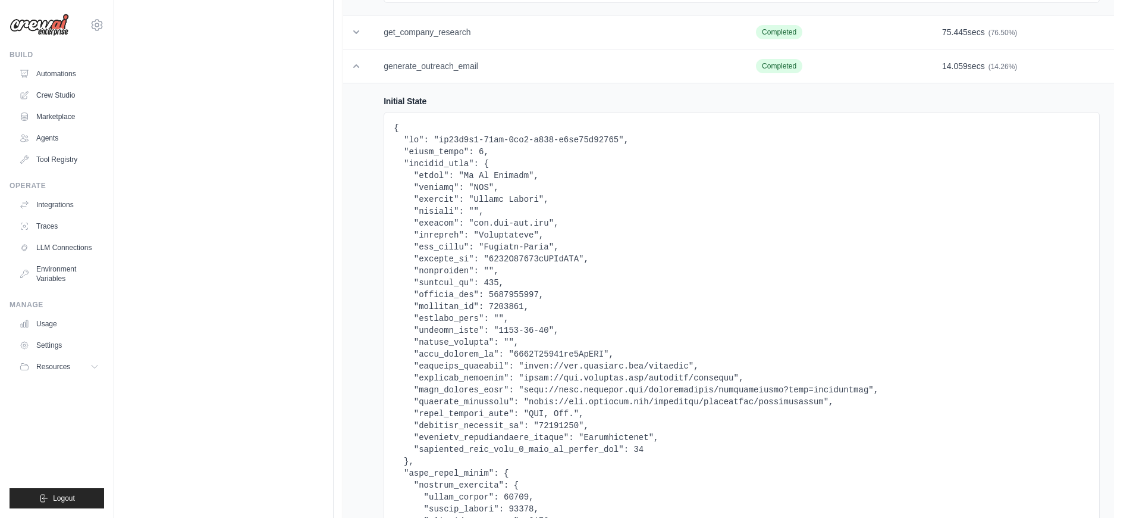
scroll to position [1052, 0]
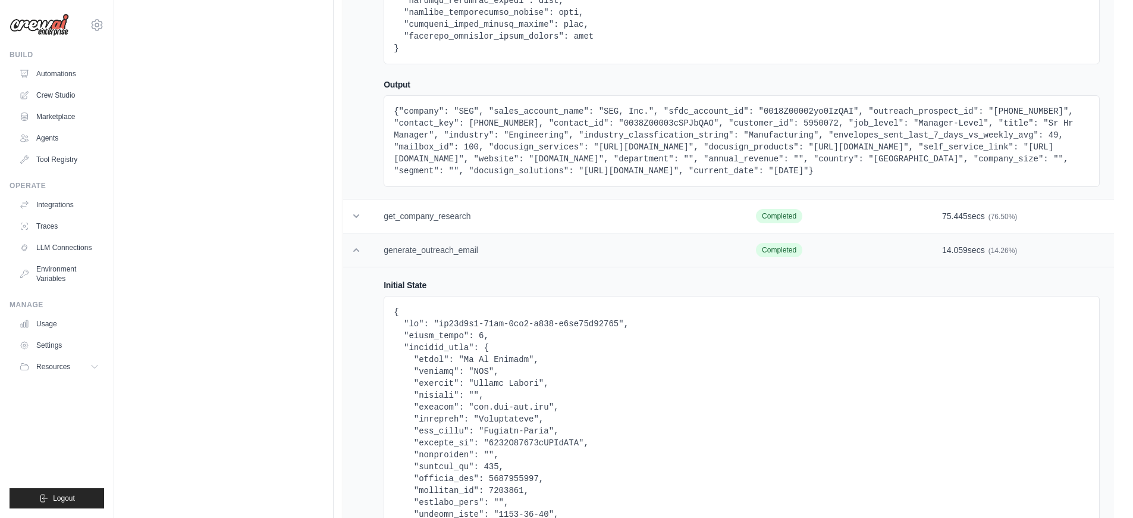
click at [356, 256] on icon at bounding box center [356, 250] width 12 height 12
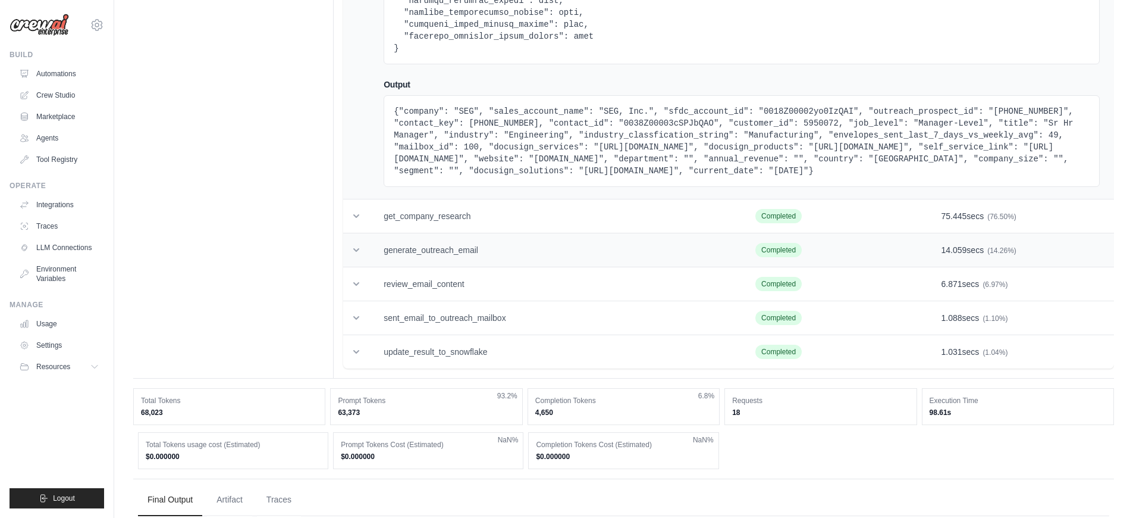
click at [356, 256] on icon at bounding box center [356, 250] width 12 height 12
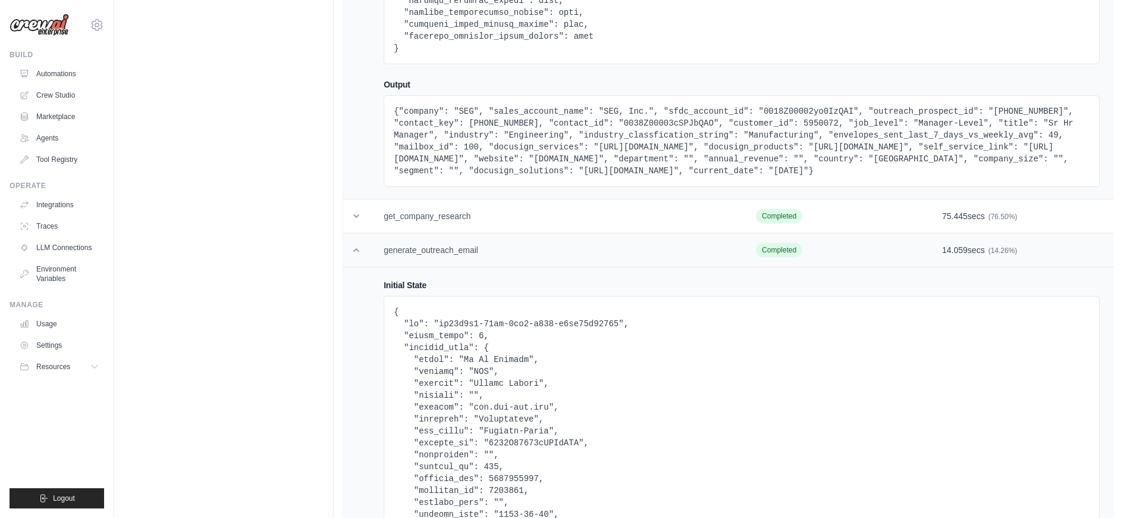
click at [356, 256] on icon at bounding box center [356, 250] width 12 height 12
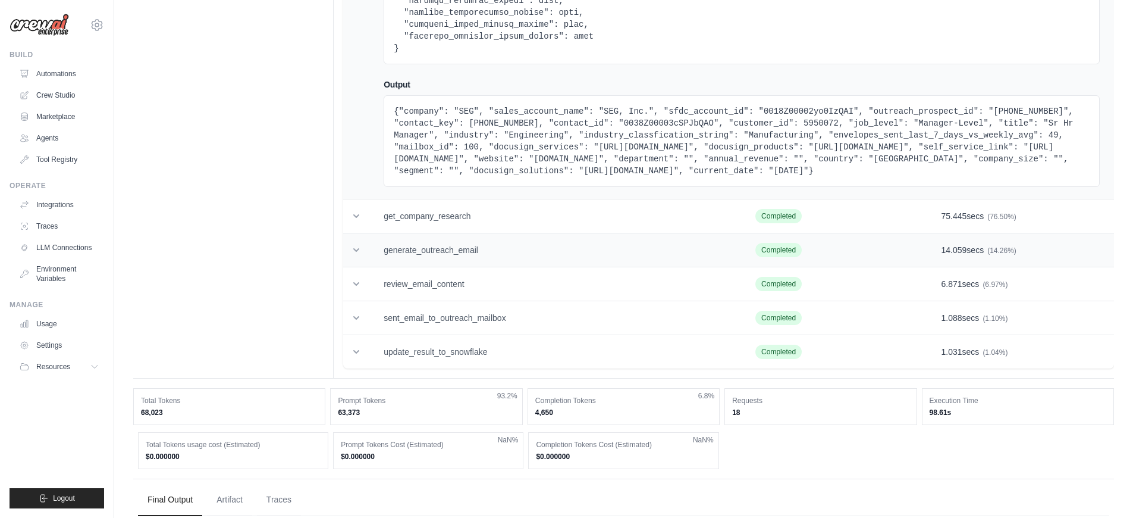
click at [356, 256] on icon at bounding box center [356, 250] width 12 height 12
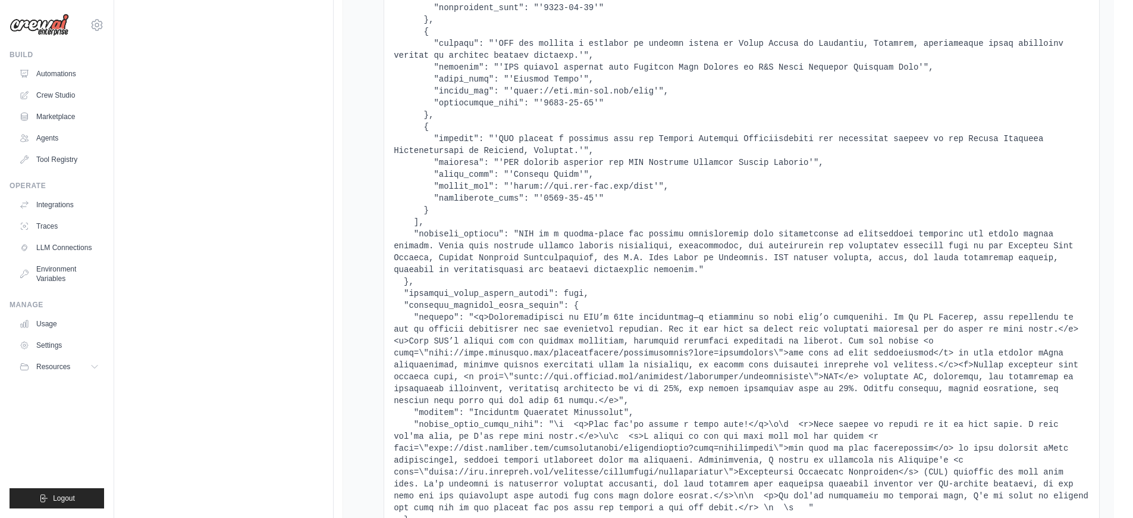
scroll to position [8934, 0]
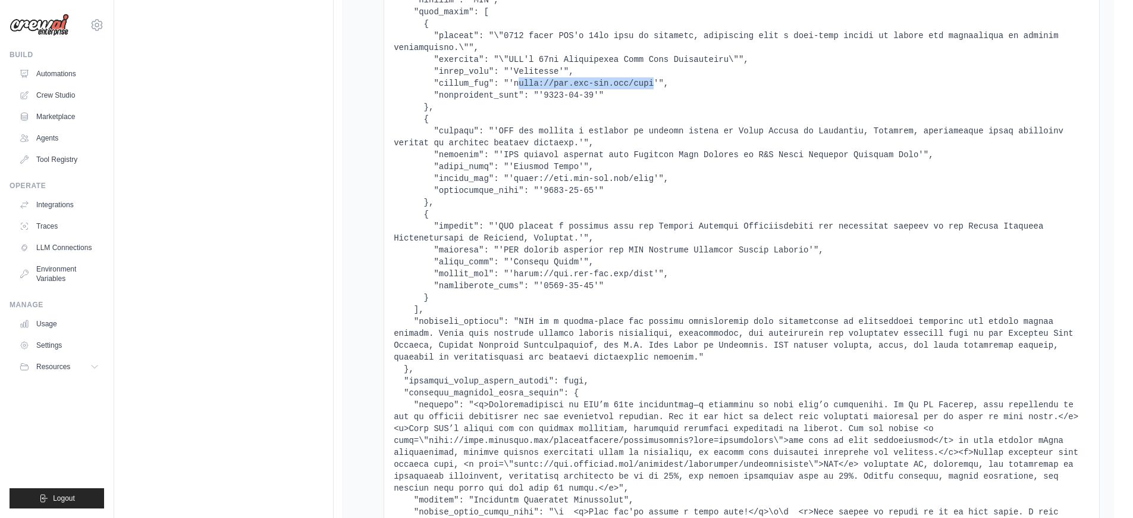
drag, startPoint x: 655, startPoint y: 146, endPoint x: 522, endPoint y: 143, distance: 133.3
drag, startPoint x: 515, startPoint y: 143, endPoint x: 654, endPoint y: 142, distance: 139.2
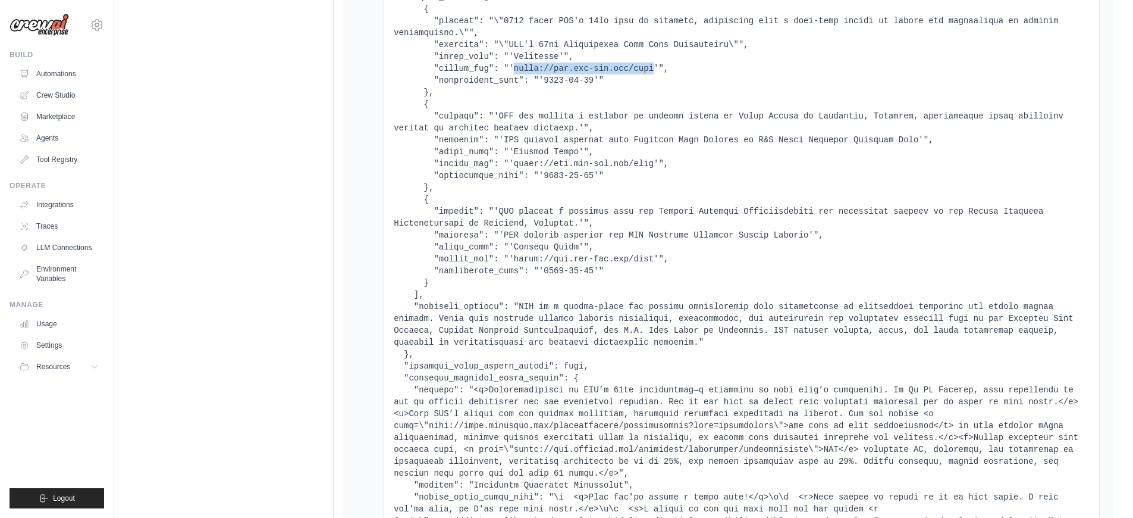
scroll to position [8971, 0]
